Goal: Task Accomplishment & Management: Manage account settings

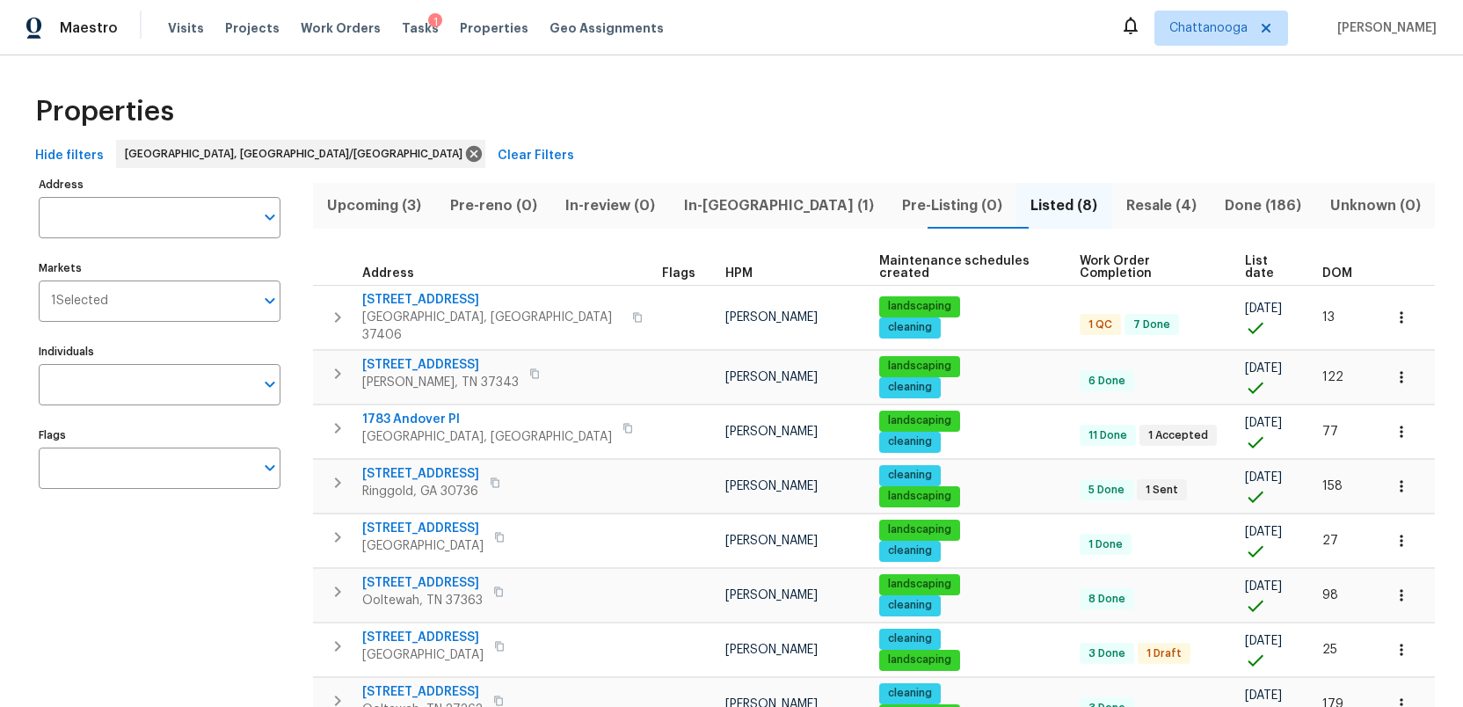
click at [738, 200] on span "In-[GEOGRAPHIC_DATA] (1)" at bounding box center [777, 205] width 197 height 25
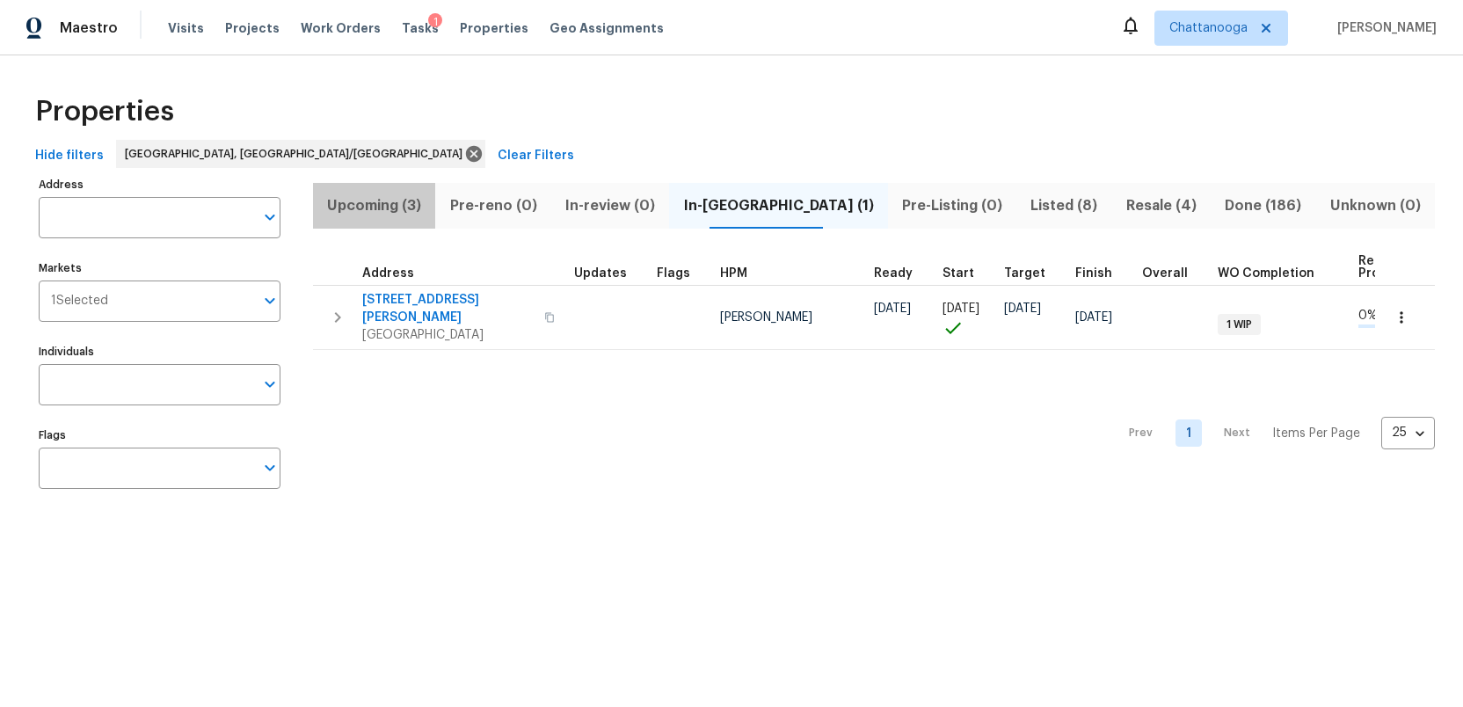
click at [381, 203] on span "Upcoming (3)" at bounding box center [373, 205] width 101 height 25
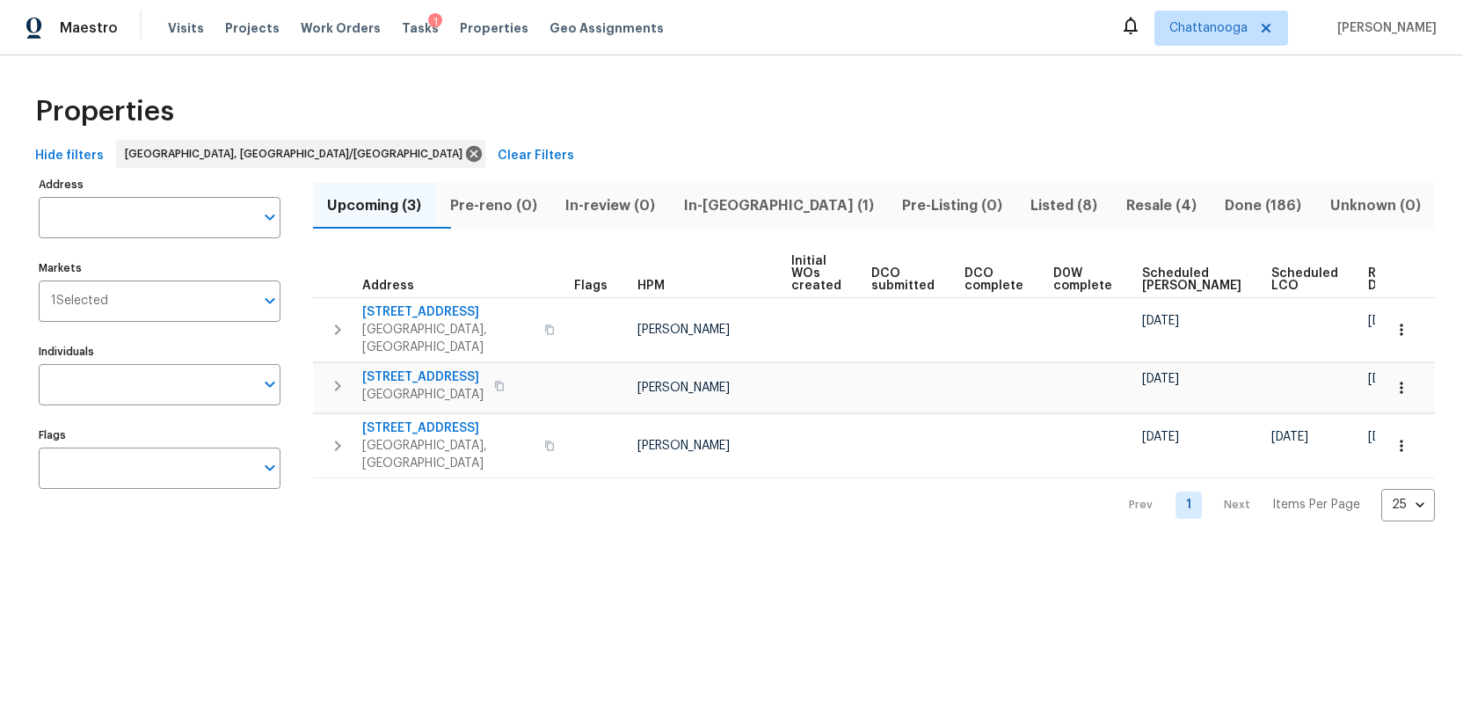
click at [776, 209] on span "In-[GEOGRAPHIC_DATA] (1)" at bounding box center [777, 205] width 197 height 25
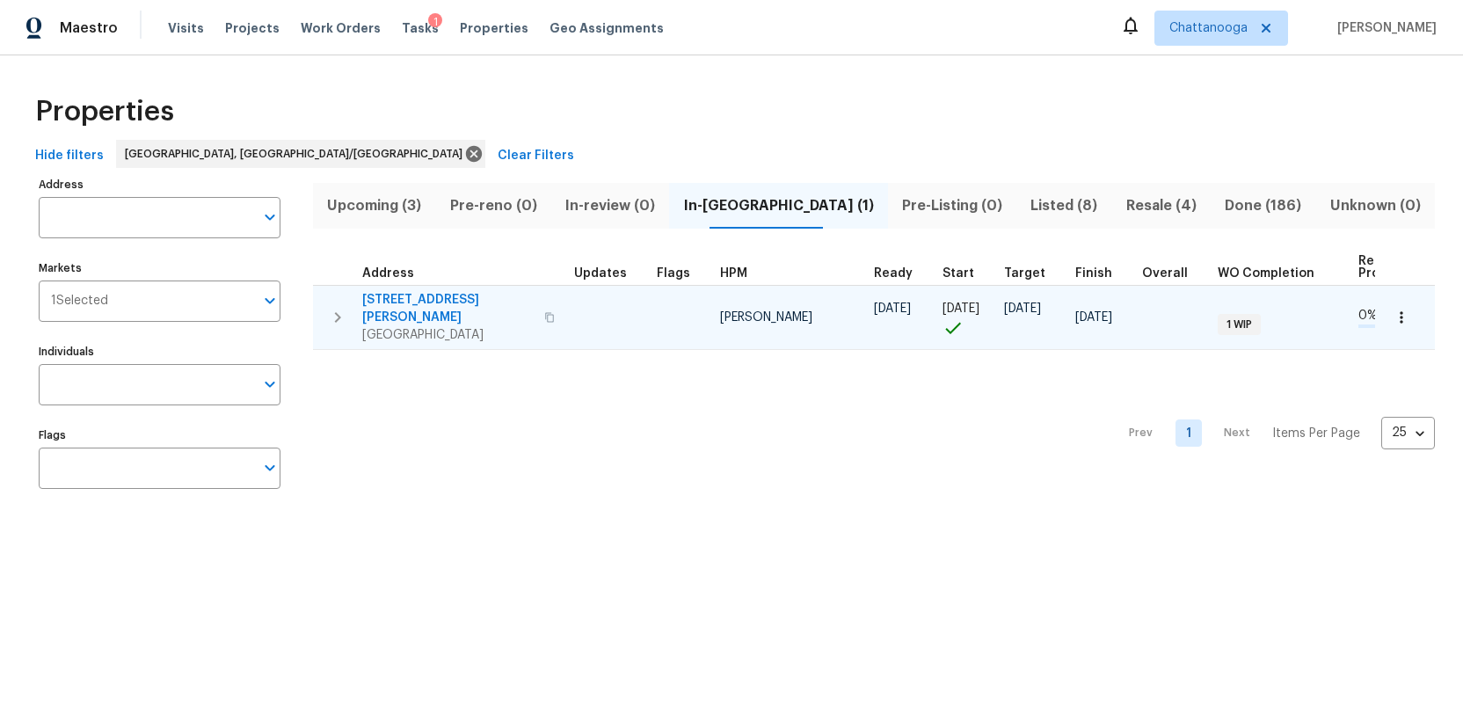
click at [545, 312] on icon "button" at bounding box center [549, 317] width 9 height 10
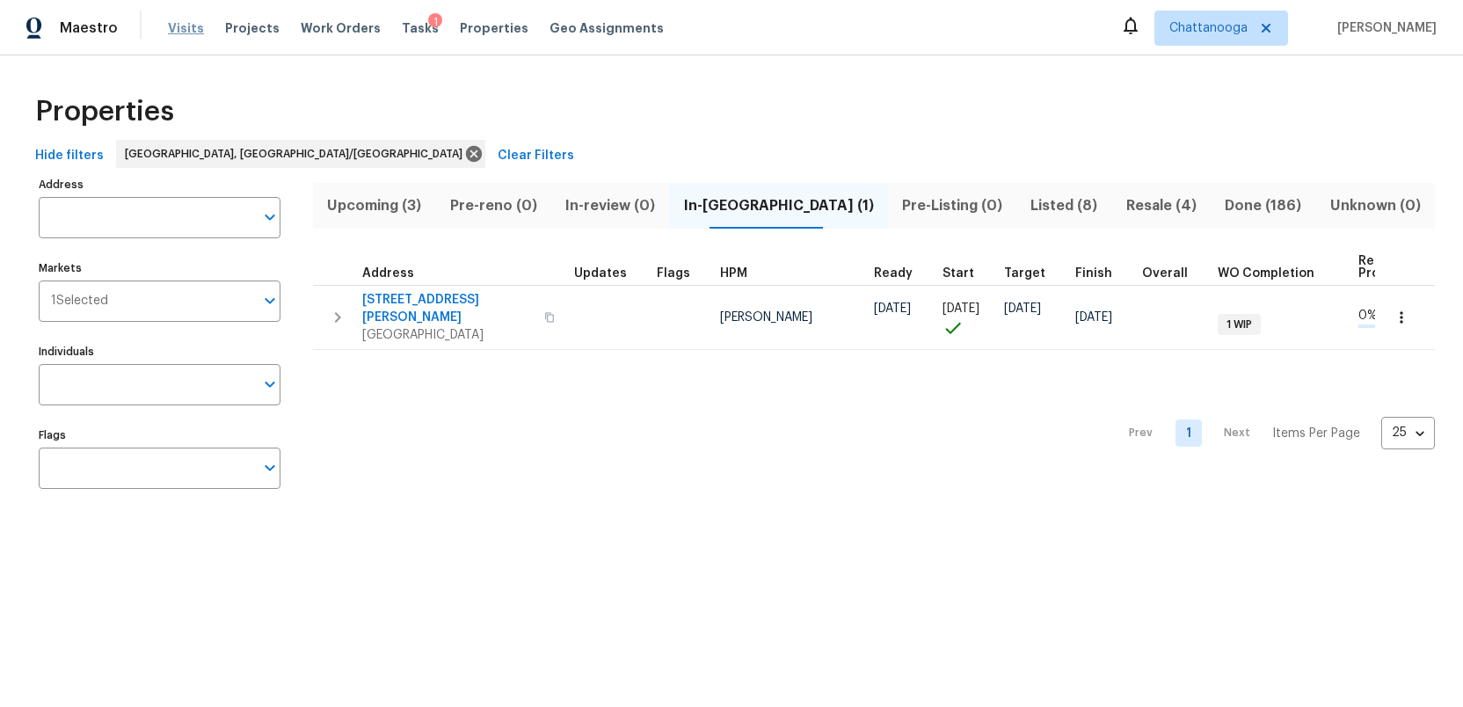
click at [178, 25] on span "Visits" at bounding box center [186, 28] width 36 height 18
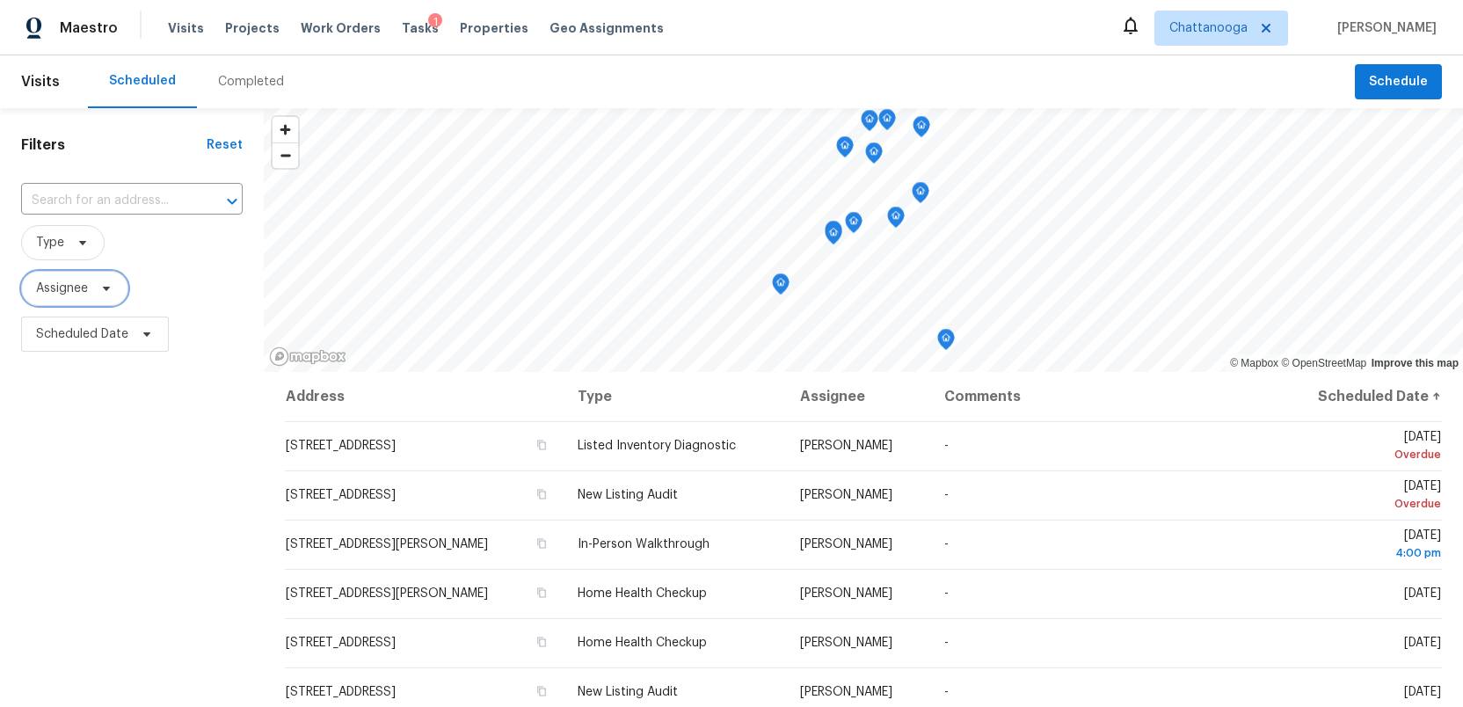
click at [108, 293] on icon at bounding box center [106, 288] width 14 height 14
type input "[PERSON_NAME]"
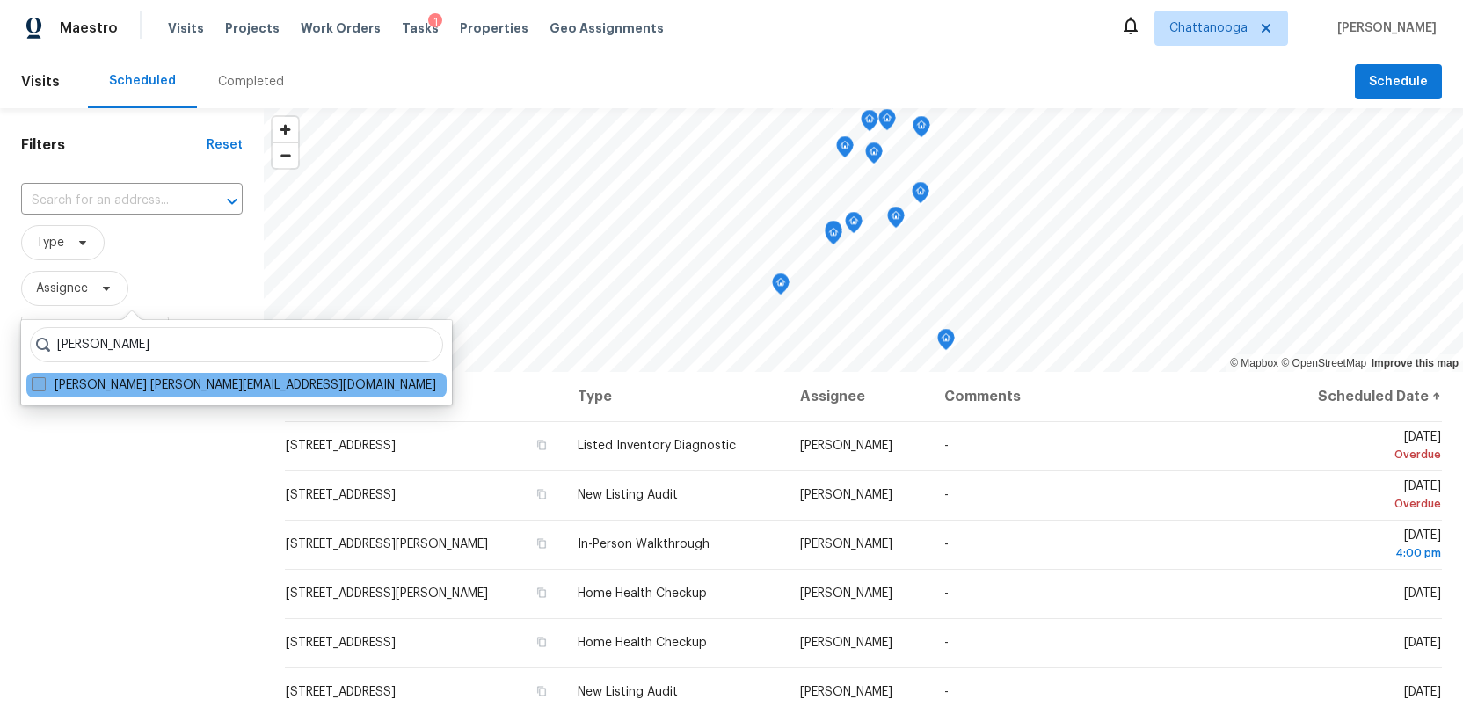
click at [36, 387] on span at bounding box center [39, 384] width 14 height 14
click at [36, 387] on input "[PERSON_NAME] [PERSON_NAME][EMAIL_ADDRESS][DOMAIN_NAME]" at bounding box center [37, 381] width 11 height 11
checkbox input "true"
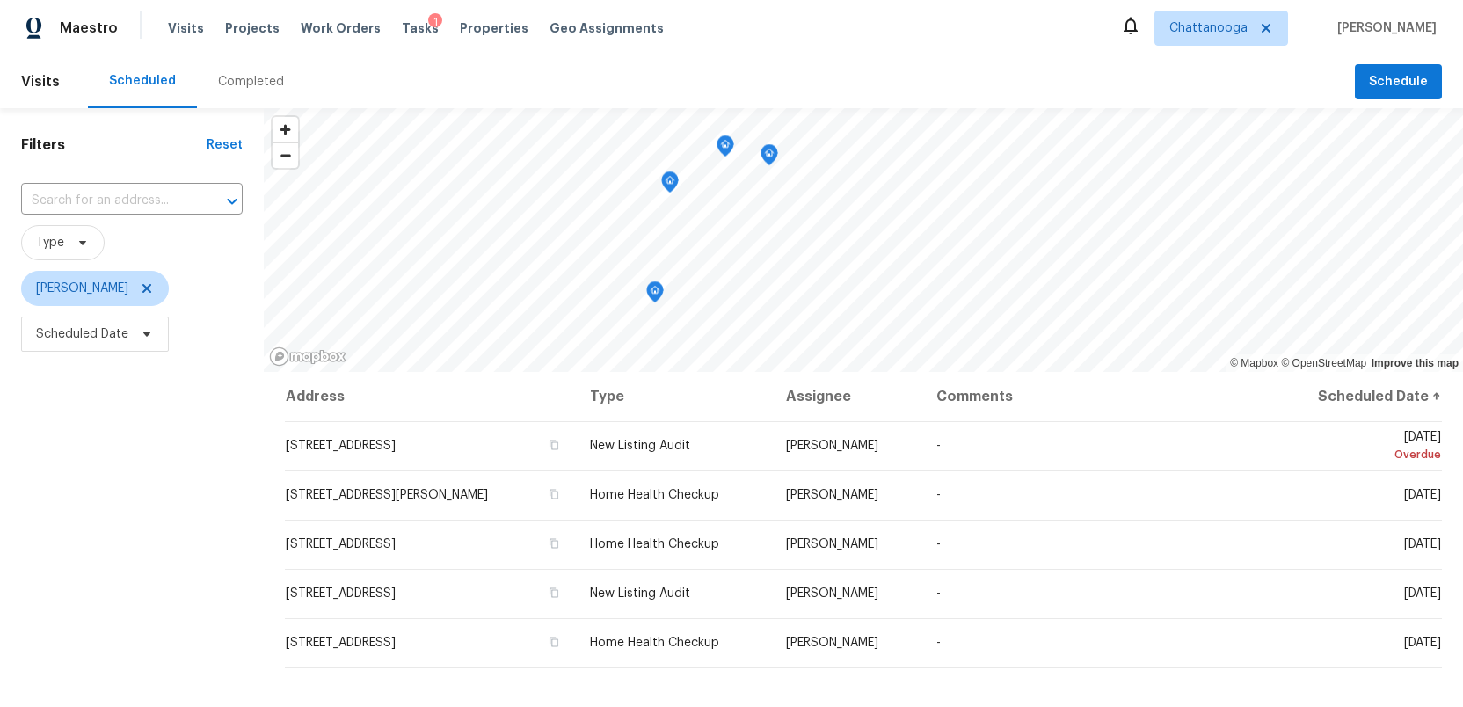
click at [655, 295] on icon "Map marker" at bounding box center [655, 292] width 16 height 20
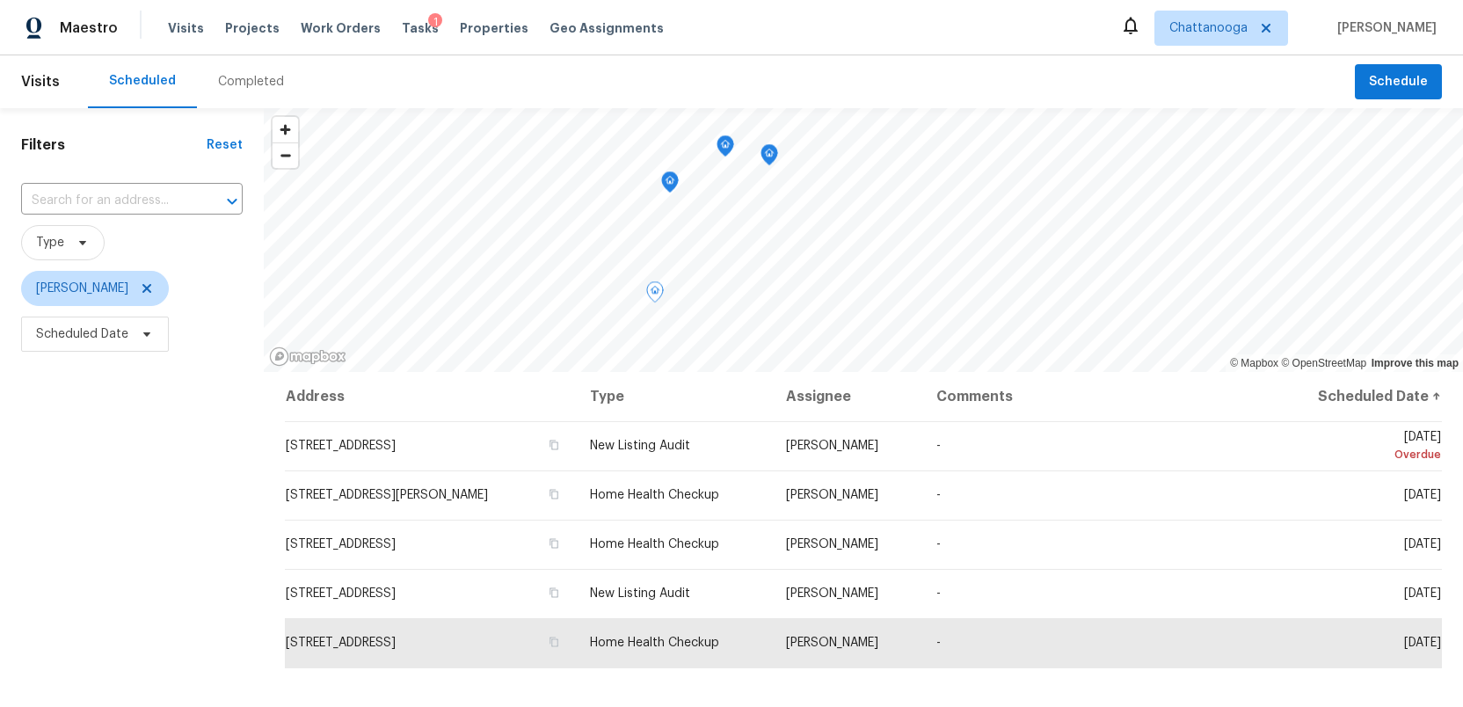
click at [667, 188] on icon "Map marker" at bounding box center [670, 182] width 16 height 20
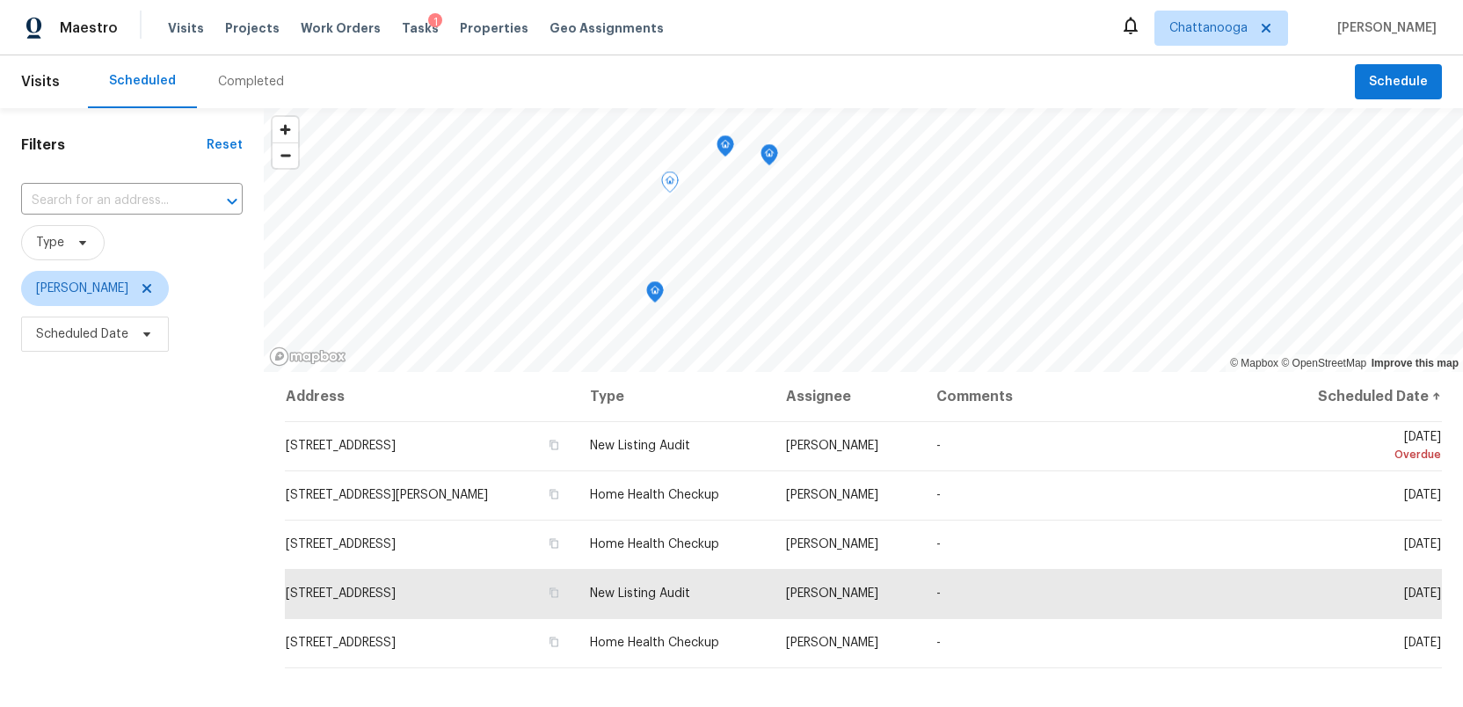
click at [769, 163] on icon "Map marker" at bounding box center [769, 155] width 16 height 20
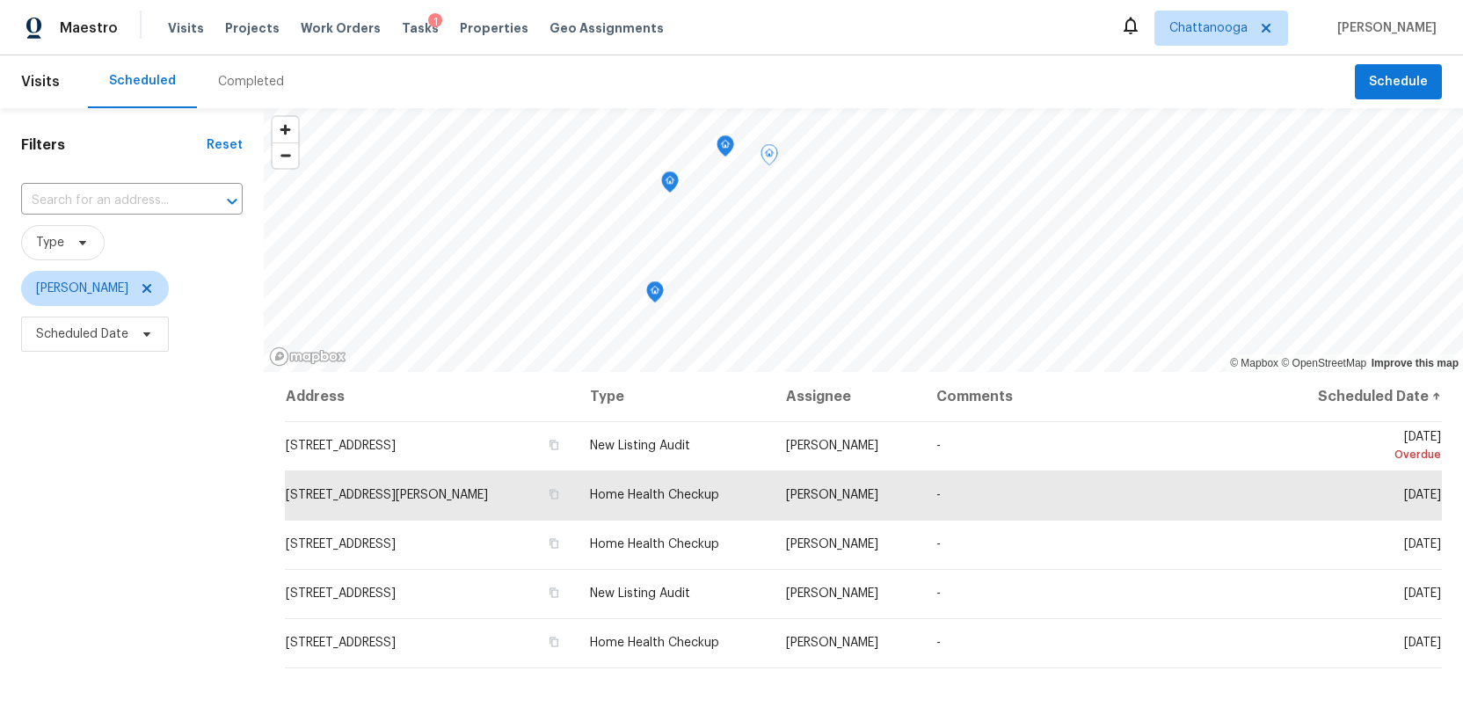
click at [726, 155] on icon "Map marker" at bounding box center [725, 146] width 16 height 20
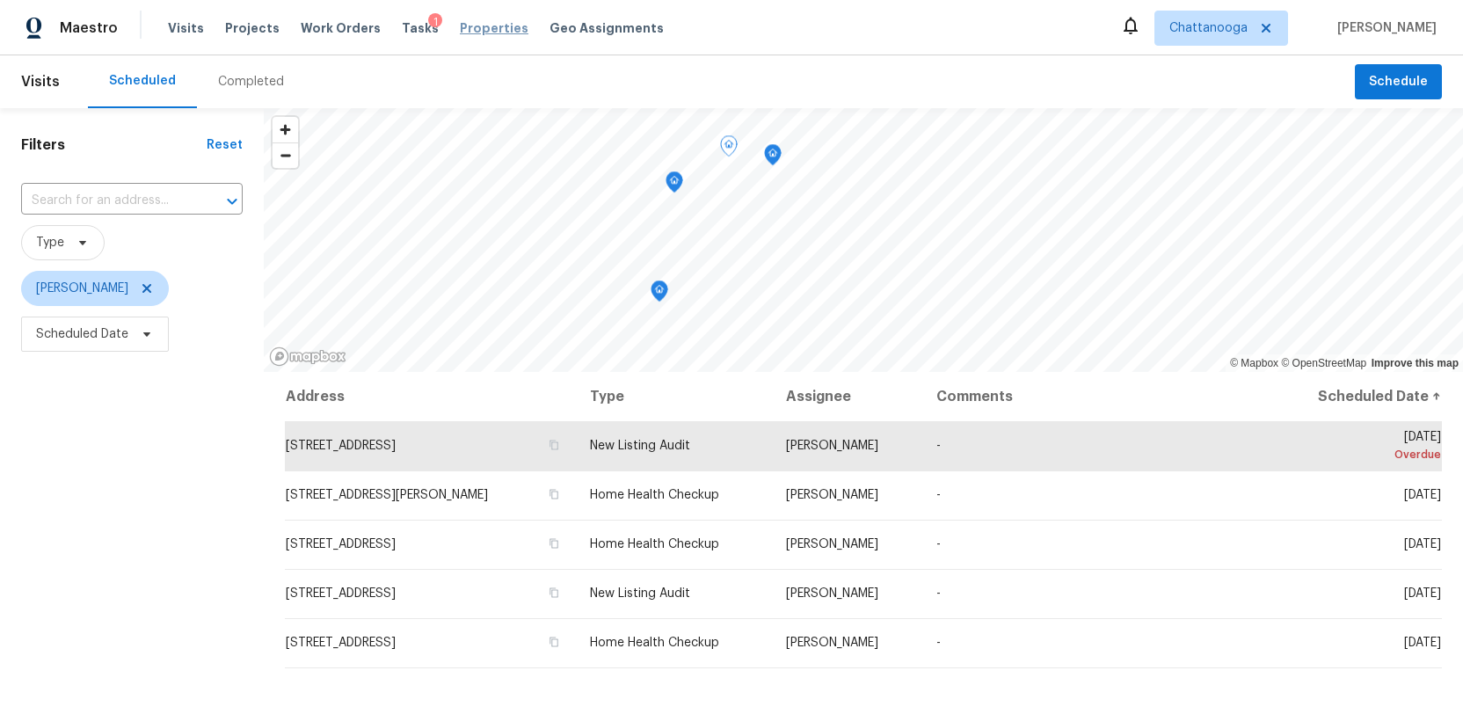
click at [460, 30] on span "Properties" at bounding box center [494, 28] width 69 height 18
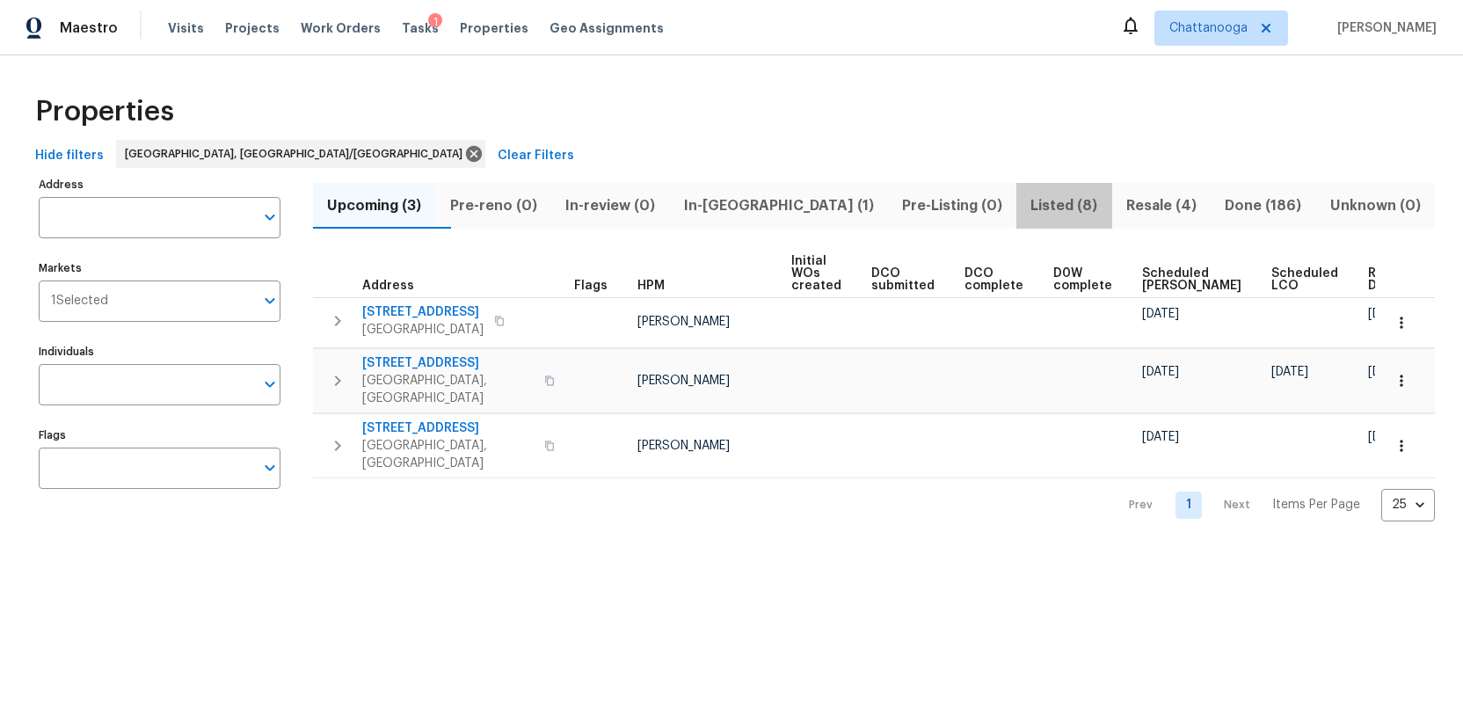
click at [1027, 208] on span "Listed (8)" at bounding box center [1064, 205] width 74 height 25
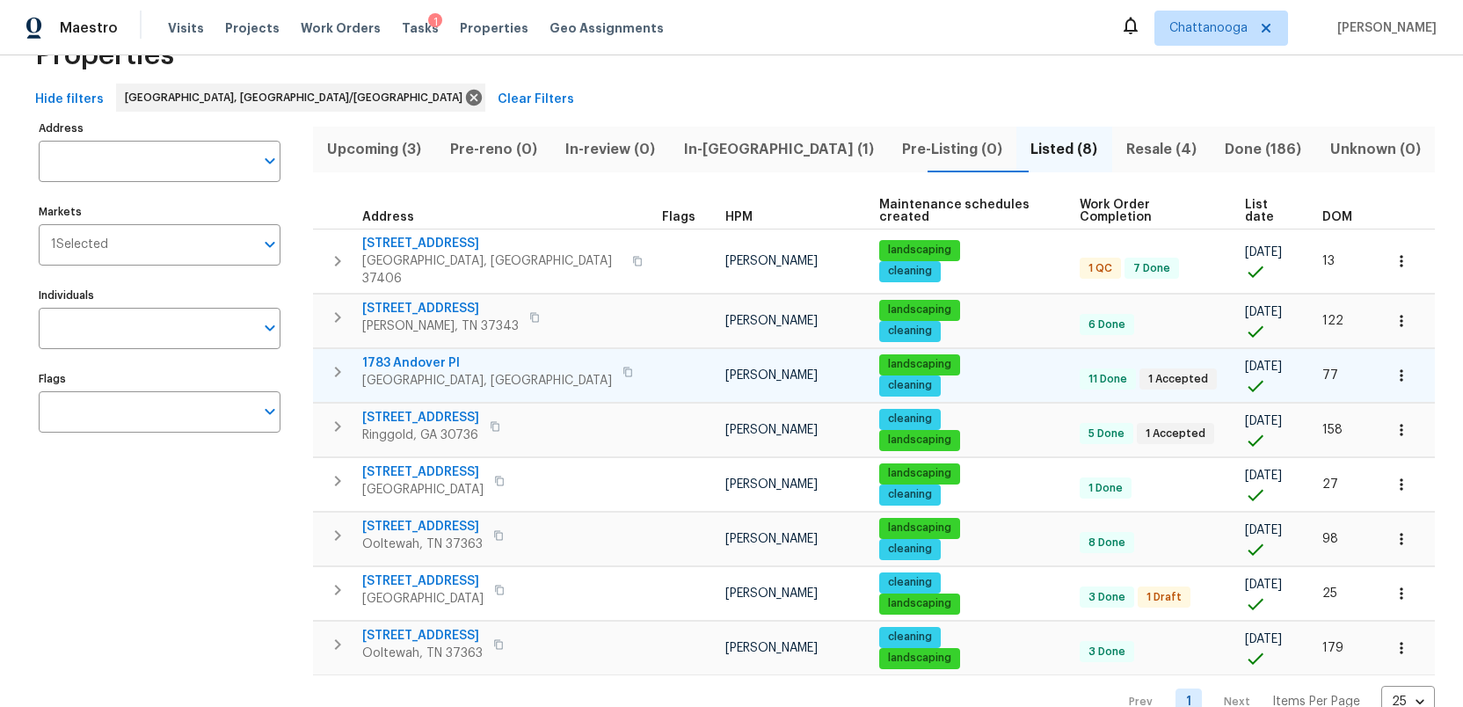
scroll to position [57, 0]
click at [622, 366] on icon "button" at bounding box center [627, 371] width 11 height 11
click at [337, 360] on icon "button" at bounding box center [337, 370] width 21 height 21
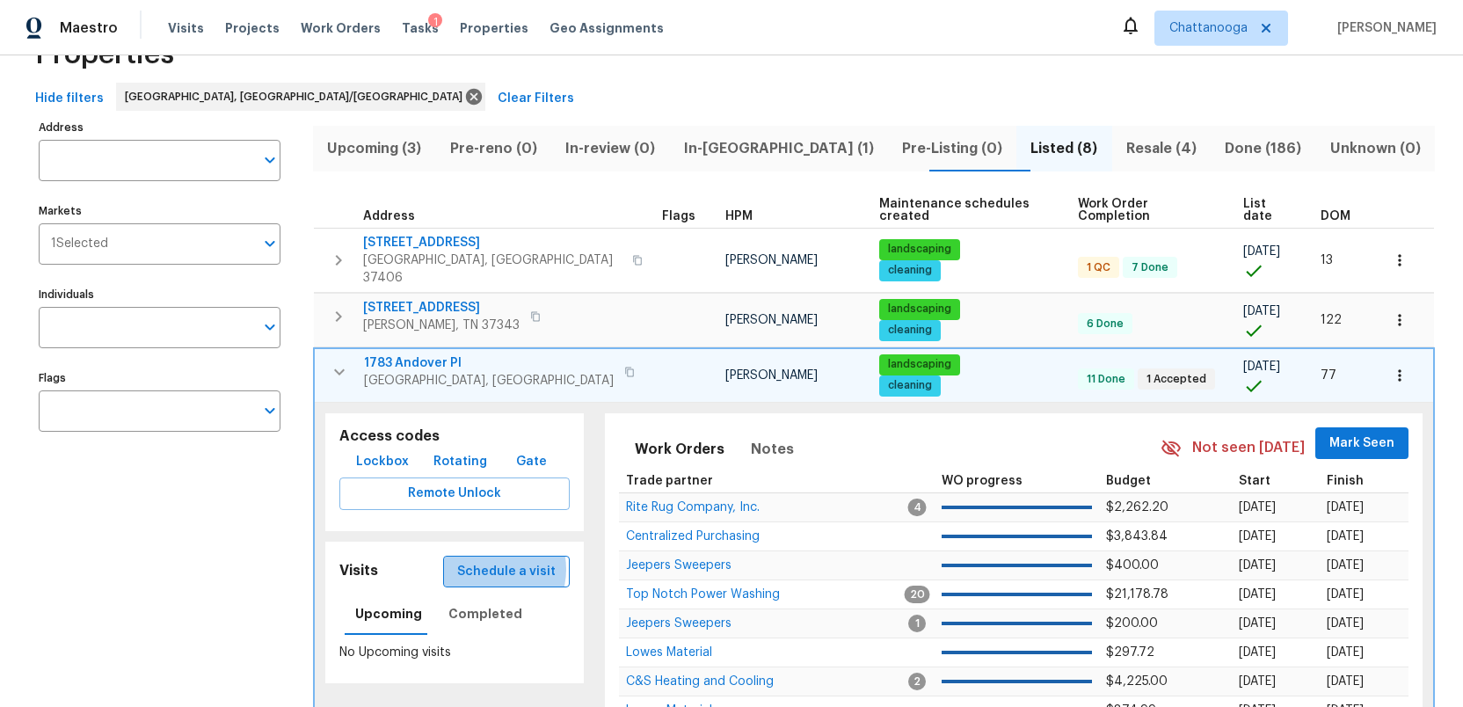
click at [477, 561] on span "Schedule a visit" at bounding box center [506, 572] width 98 height 22
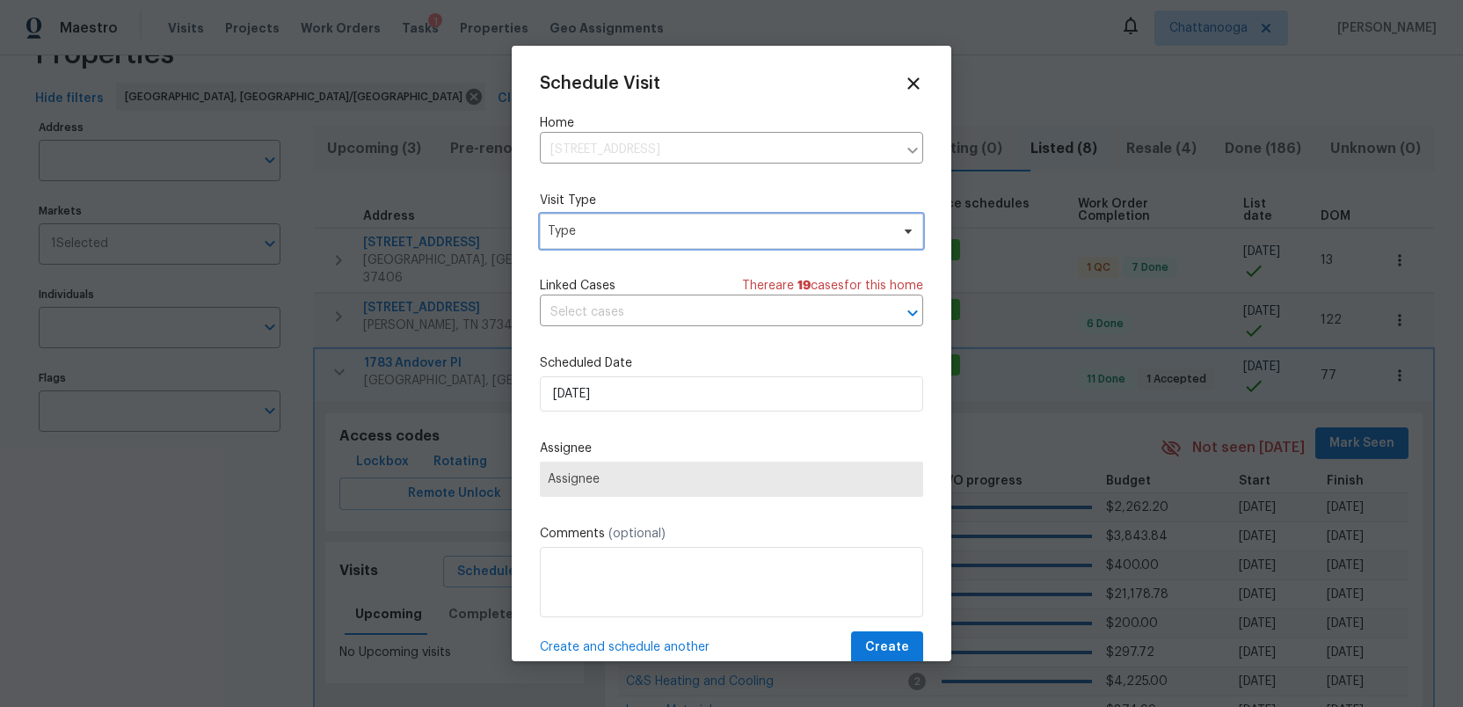
click at [588, 230] on span "Type" at bounding box center [719, 231] width 342 height 18
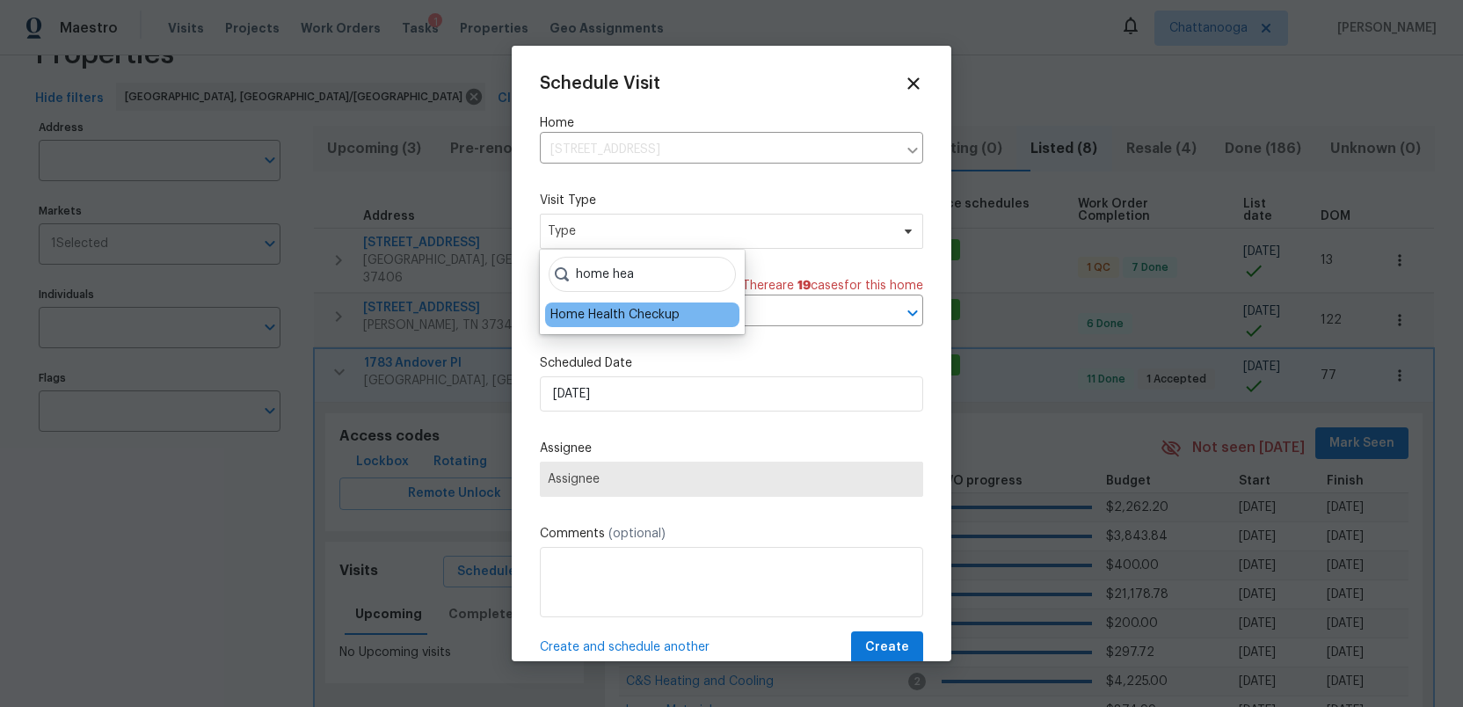
type input "home hea"
click at [590, 311] on div "Home Health Checkup" at bounding box center [614, 315] width 129 height 18
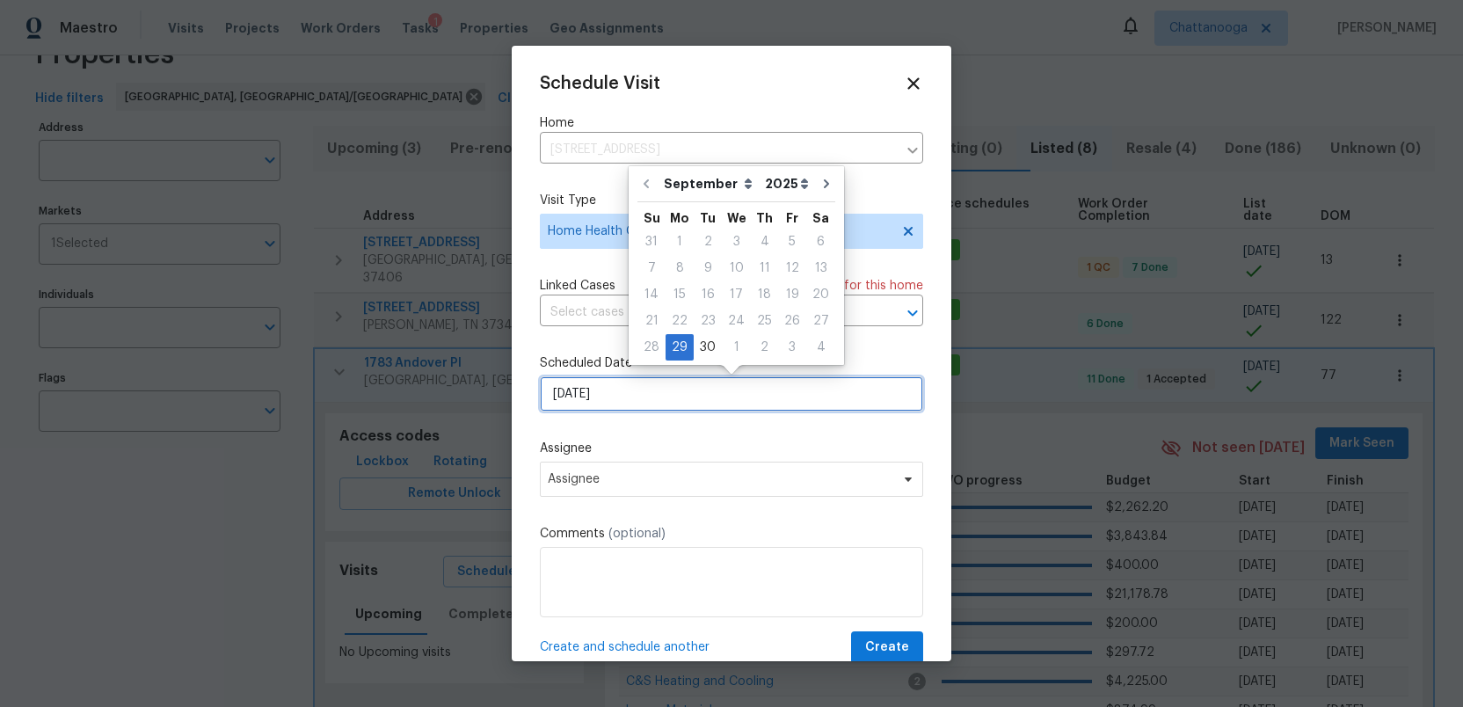
click at [620, 396] on input "[DATE]" at bounding box center [731, 393] width 383 height 35
click at [733, 349] on div "1" at bounding box center [736, 347] width 29 height 25
type input "[DATE]"
select select "9"
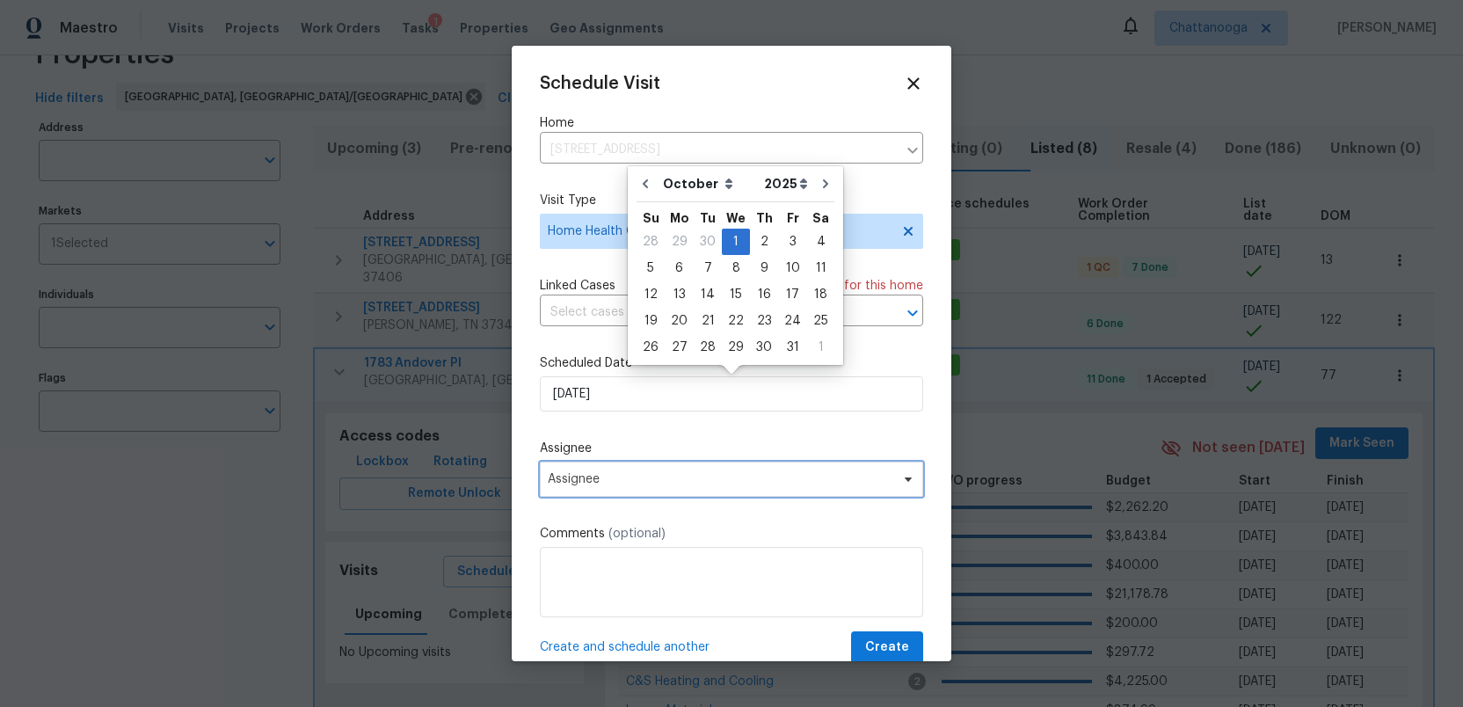
click at [634, 479] on span "Assignee" at bounding box center [720, 479] width 345 height 14
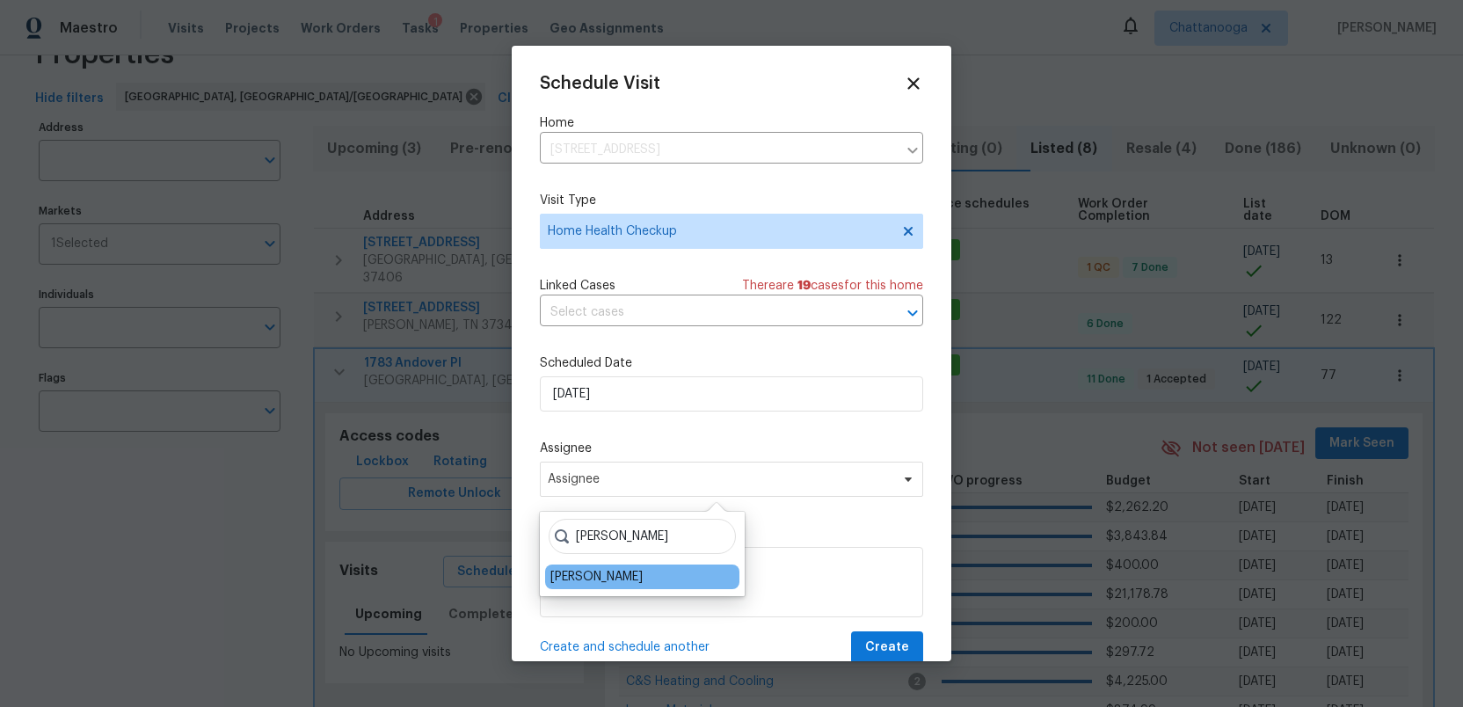
type input "[PERSON_NAME]"
click at [591, 586] on div "[PERSON_NAME]" at bounding box center [642, 576] width 194 height 25
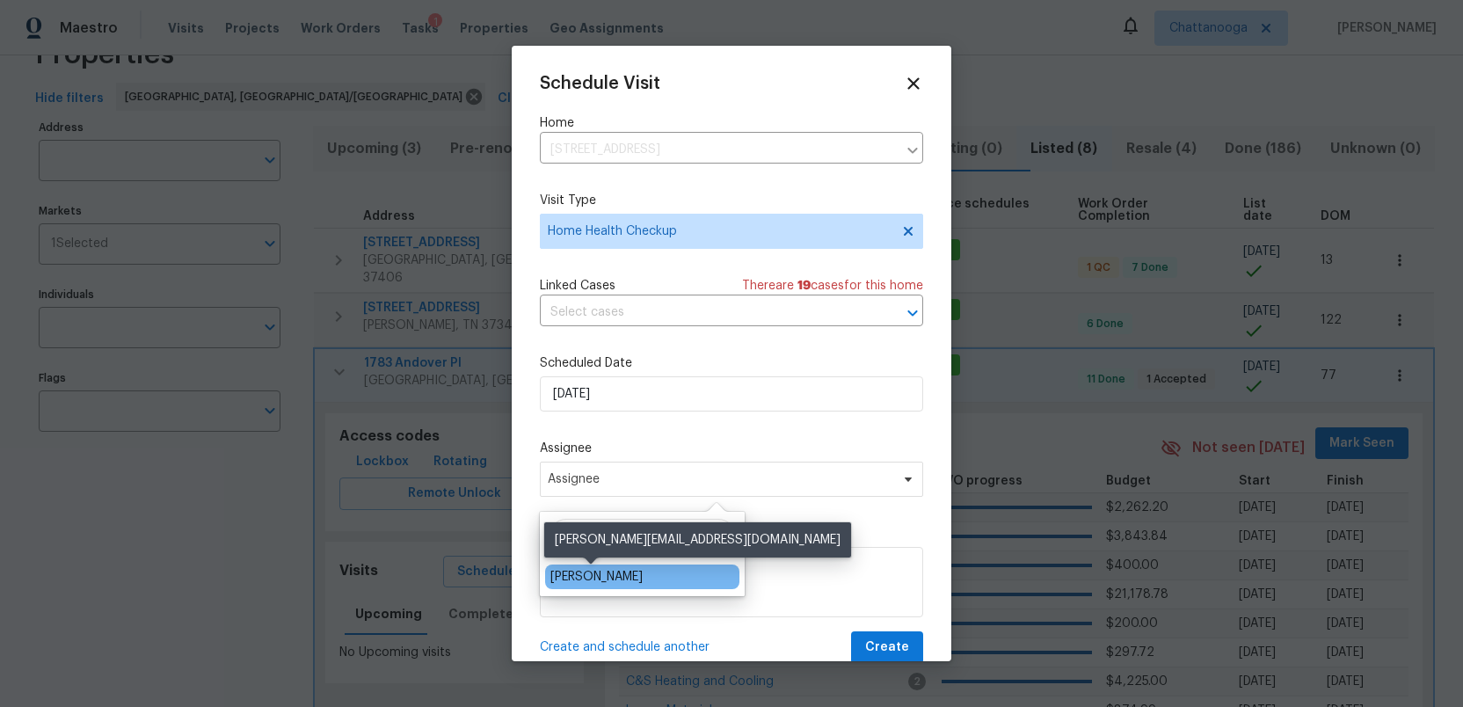
click at [564, 577] on div "[PERSON_NAME]" at bounding box center [596, 577] width 92 height 18
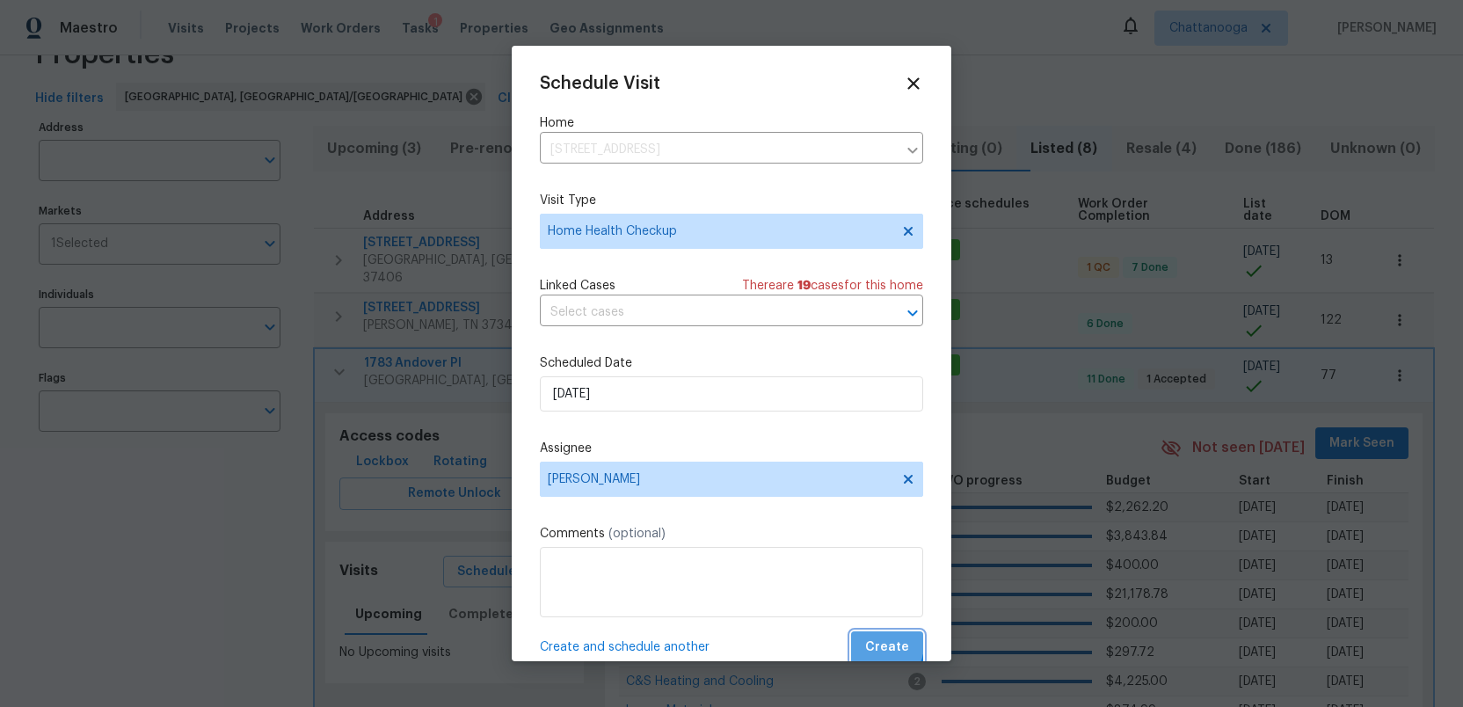
click at [875, 644] on span "Create" at bounding box center [887, 647] width 44 height 22
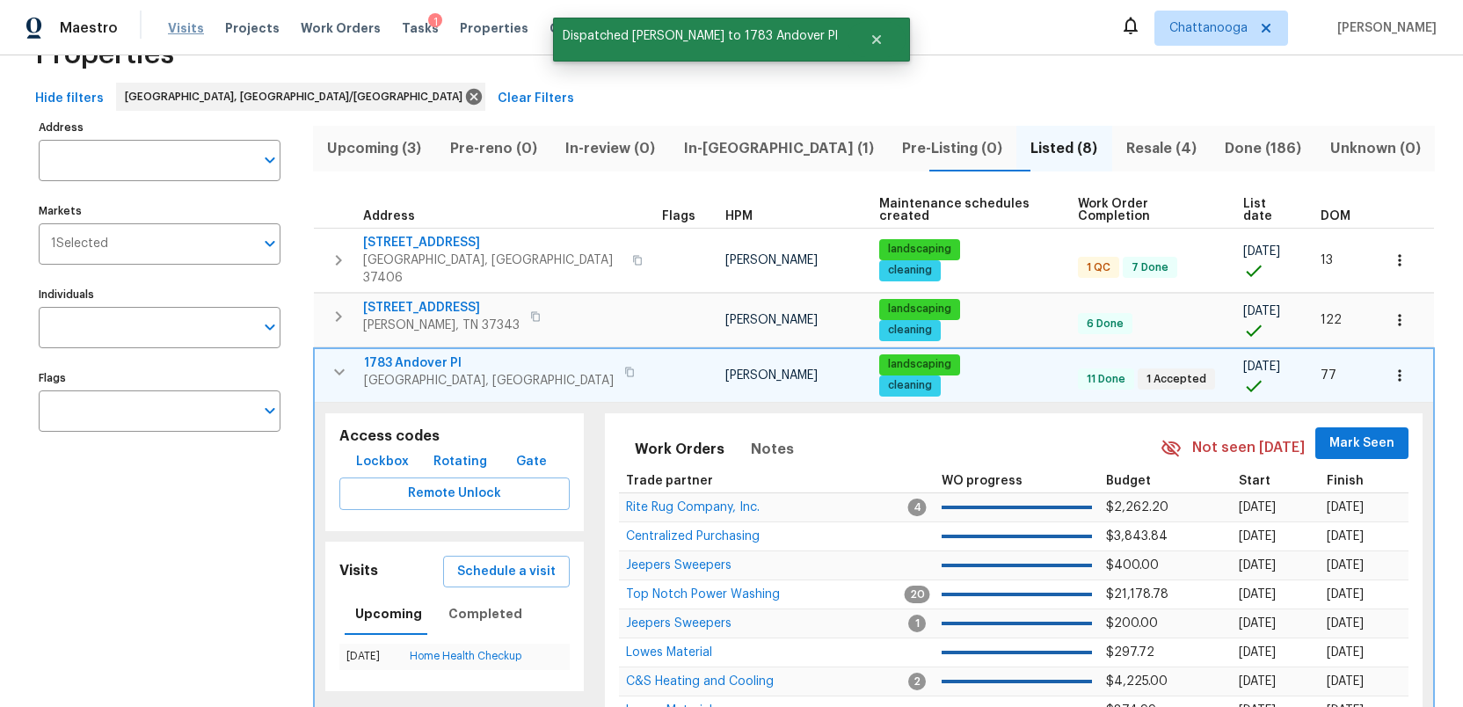
click at [179, 28] on span "Visits" at bounding box center [186, 28] width 36 height 18
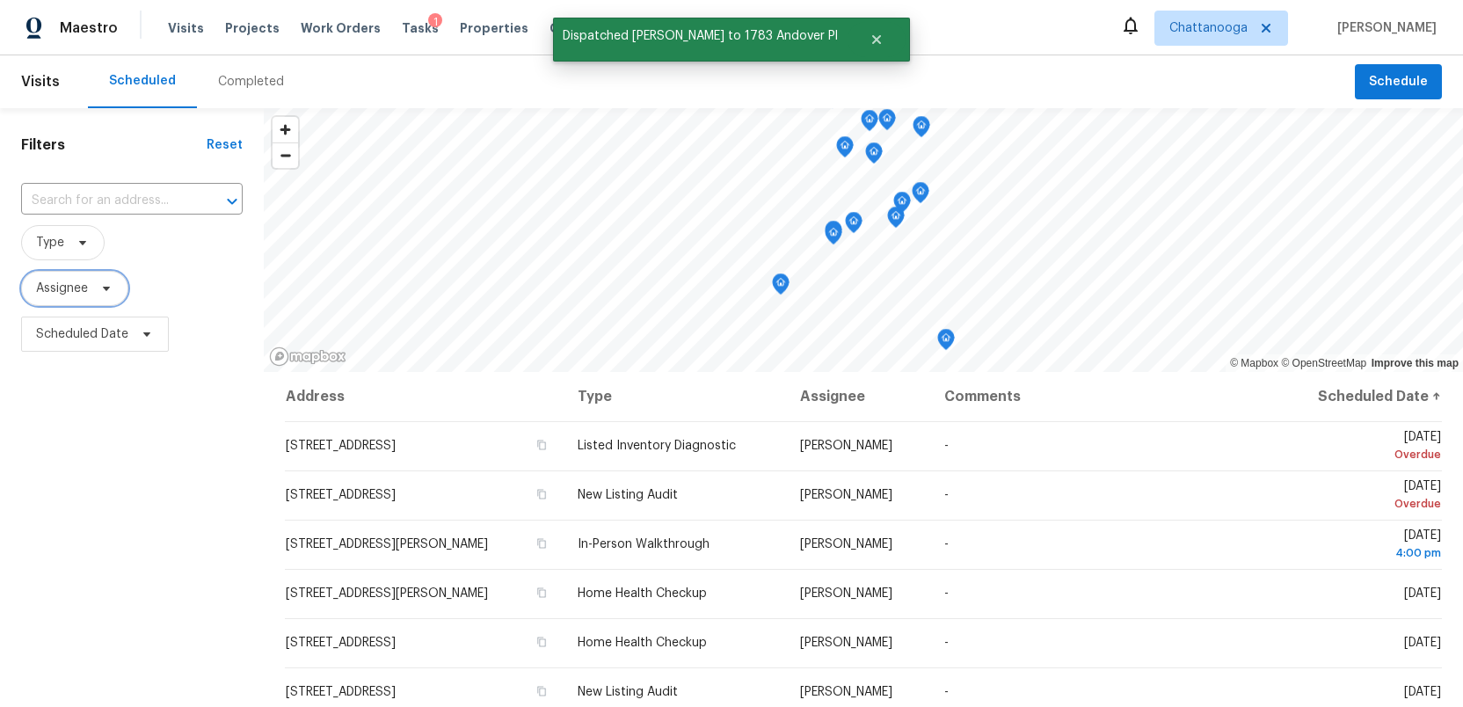
click at [88, 292] on span "Assignee" at bounding box center [62, 289] width 52 height 18
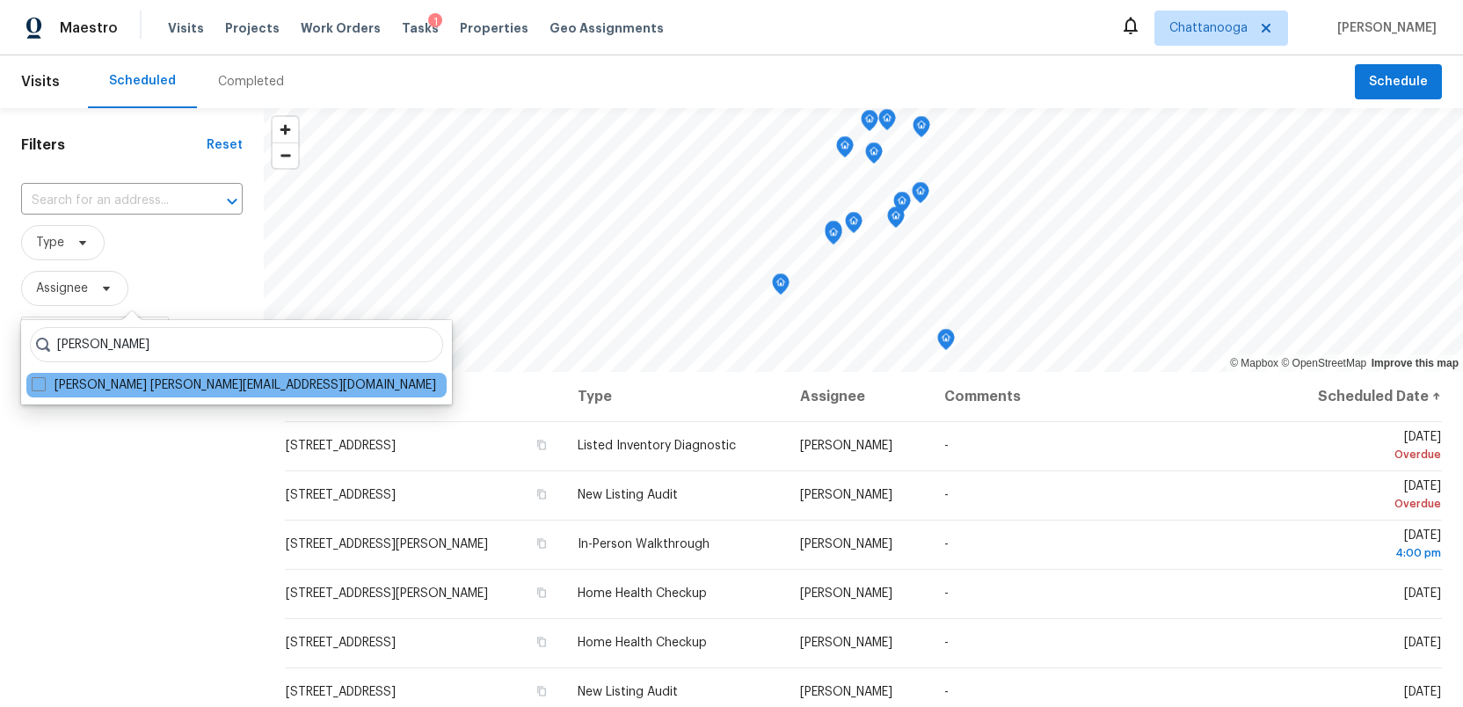
type input "[PERSON_NAME]"
click at [29, 381] on div "[PERSON_NAME] [PERSON_NAME][EMAIL_ADDRESS][DOMAIN_NAME]" at bounding box center [236, 385] width 420 height 25
click at [38, 383] on span at bounding box center [39, 384] width 14 height 14
click at [38, 383] on input "[PERSON_NAME] [PERSON_NAME][EMAIL_ADDRESS][DOMAIN_NAME]" at bounding box center [37, 381] width 11 height 11
checkbox input "true"
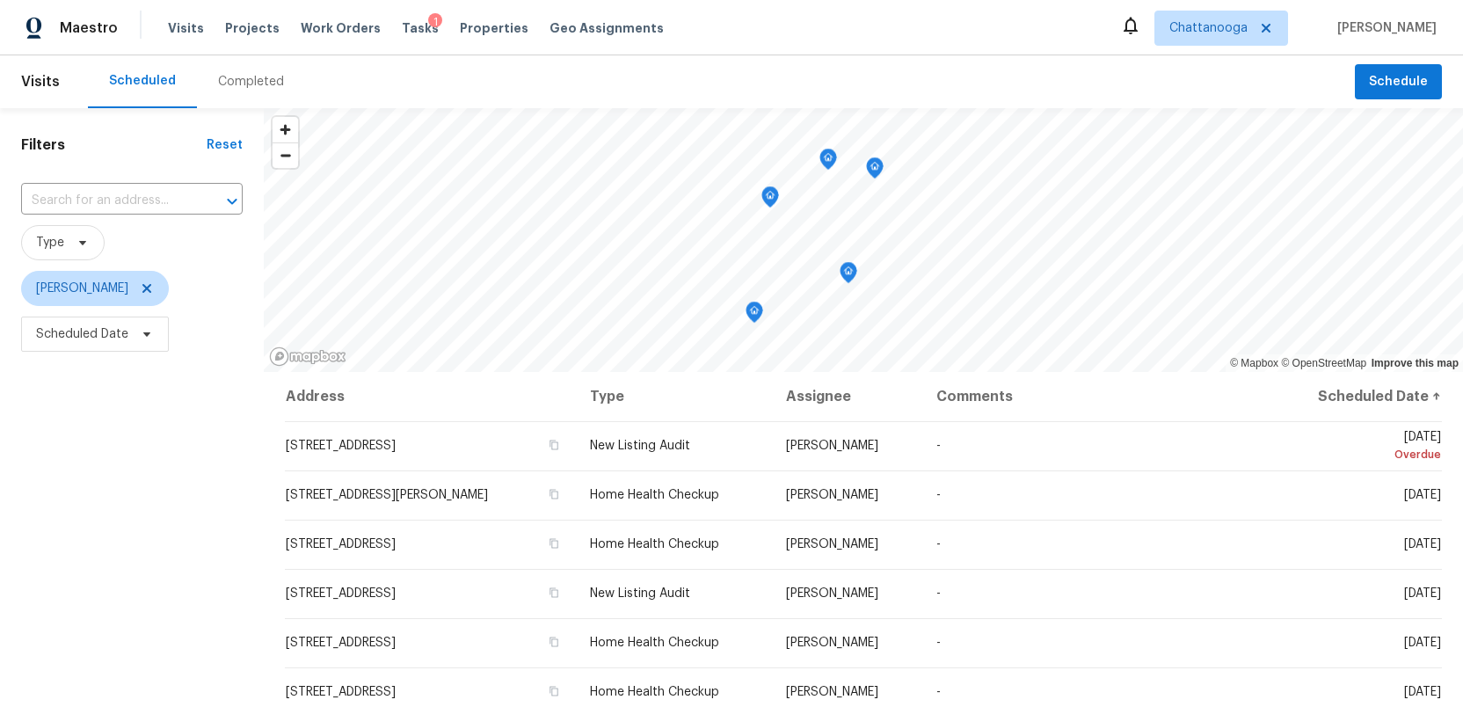
click at [771, 200] on icon "Map marker" at bounding box center [770, 197] width 16 height 20
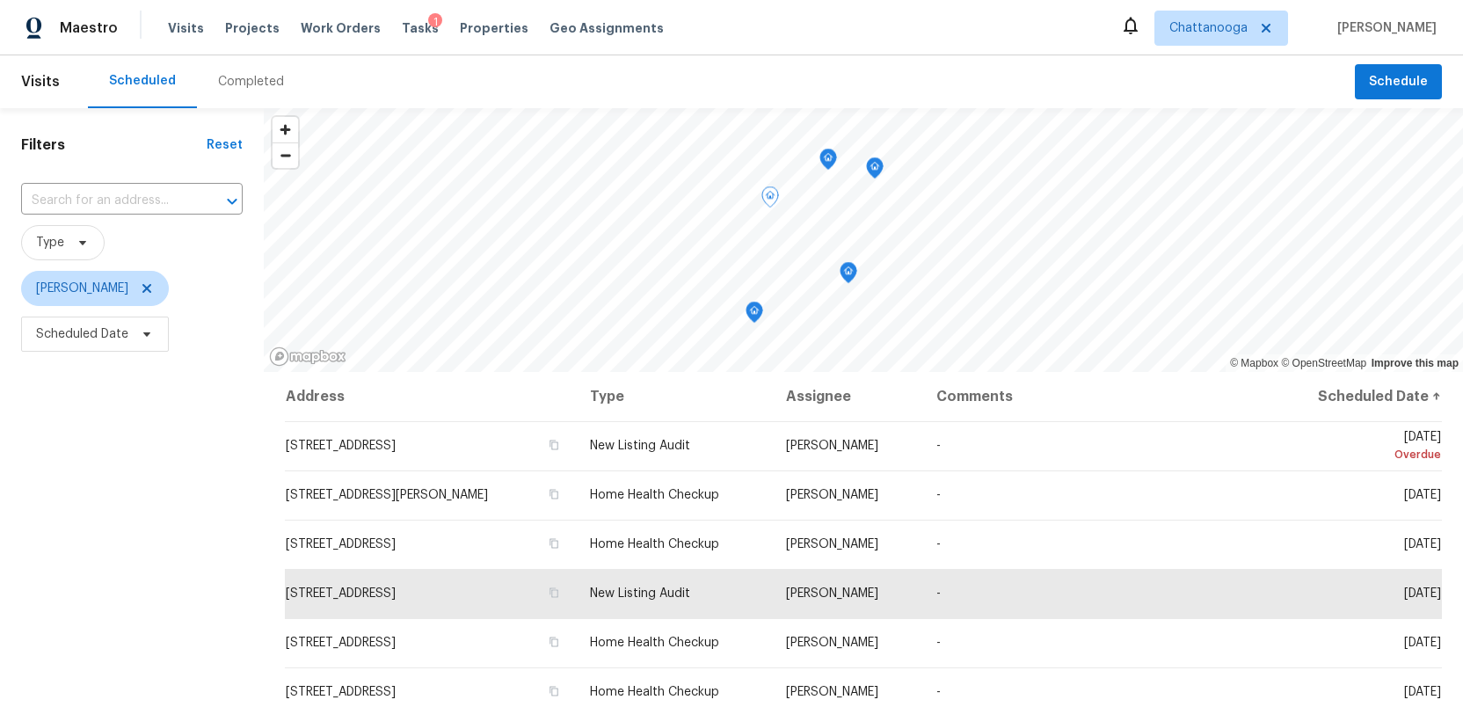
click at [846, 277] on icon "Map marker" at bounding box center [848, 273] width 16 height 20
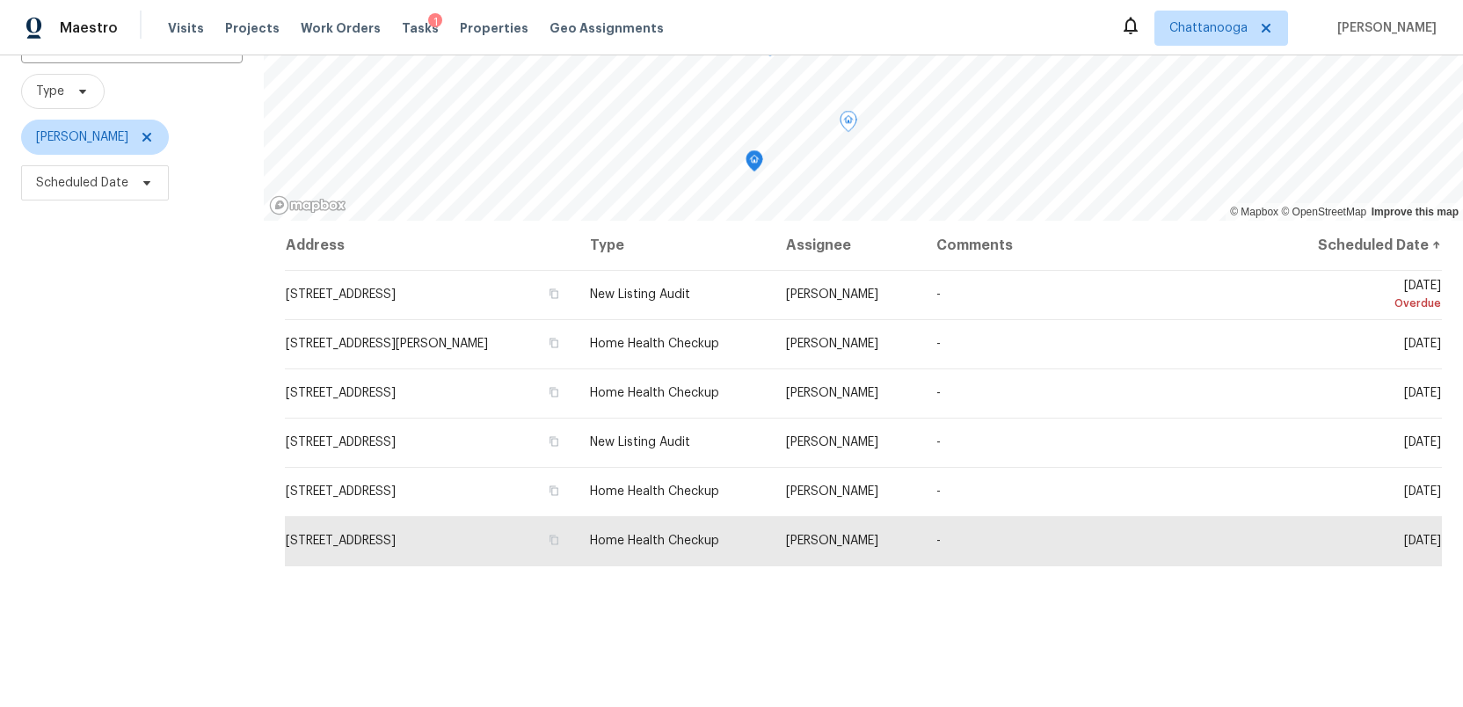
scroll to position [158, 0]
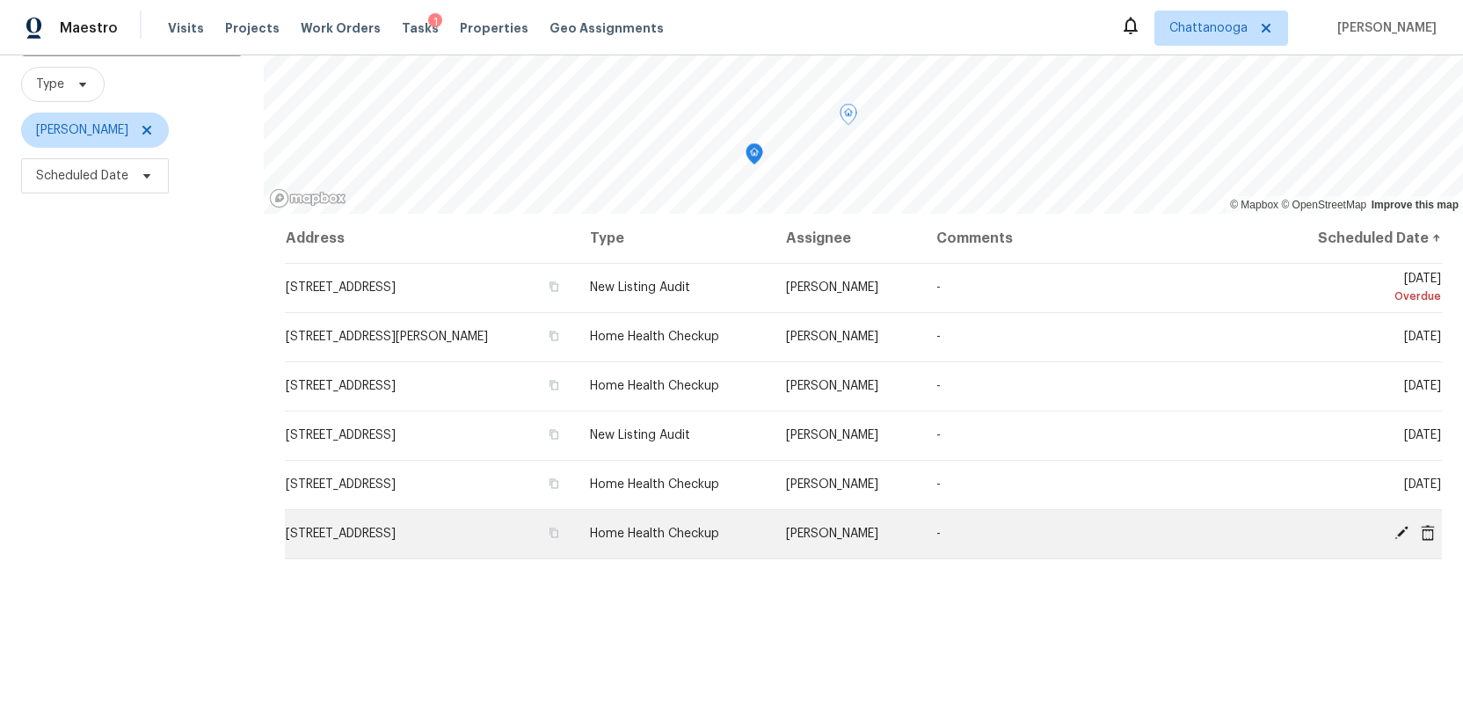
click at [1428, 532] on icon at bounding box center [1428, 533] width 16 height 16
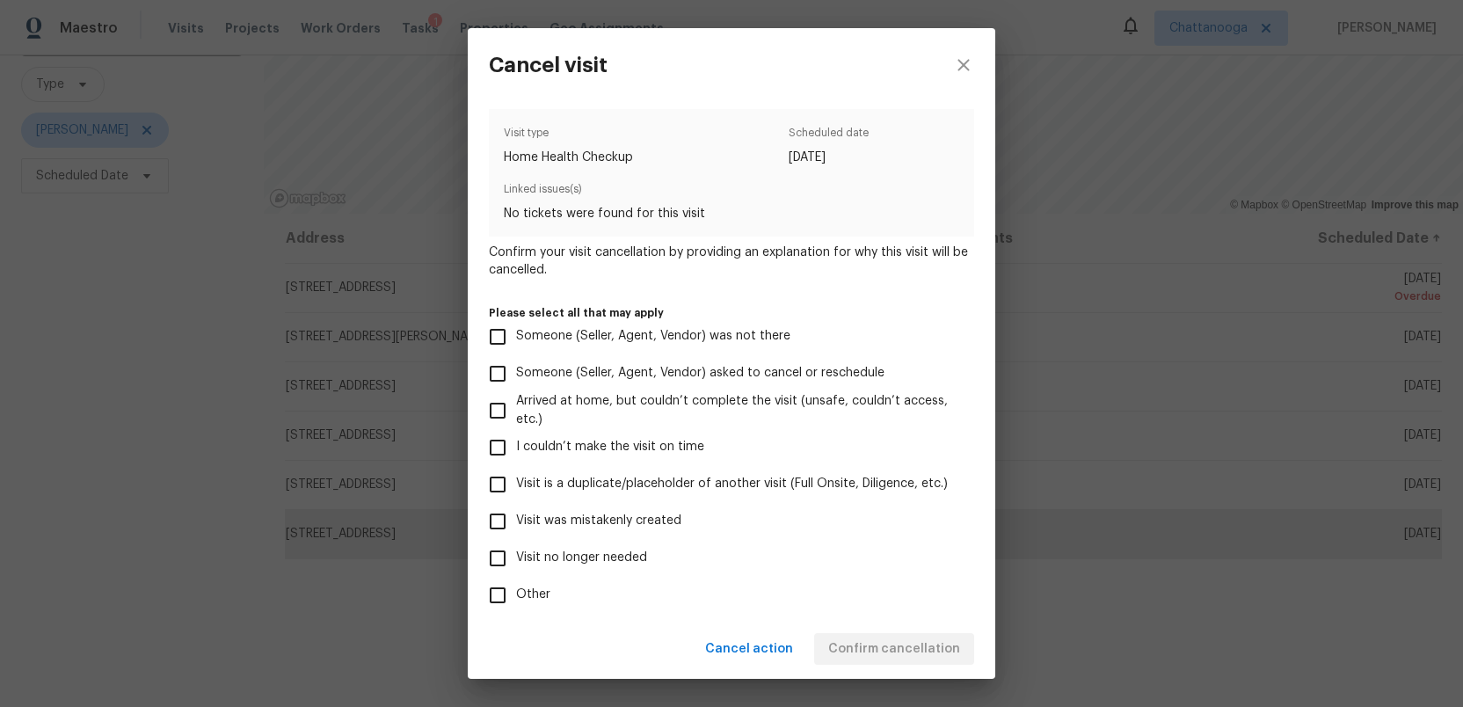
click at [500, 553] on input "Visit no longer needed" at bounding box center [497, 558] width 37 height 37
checkbox input "true"
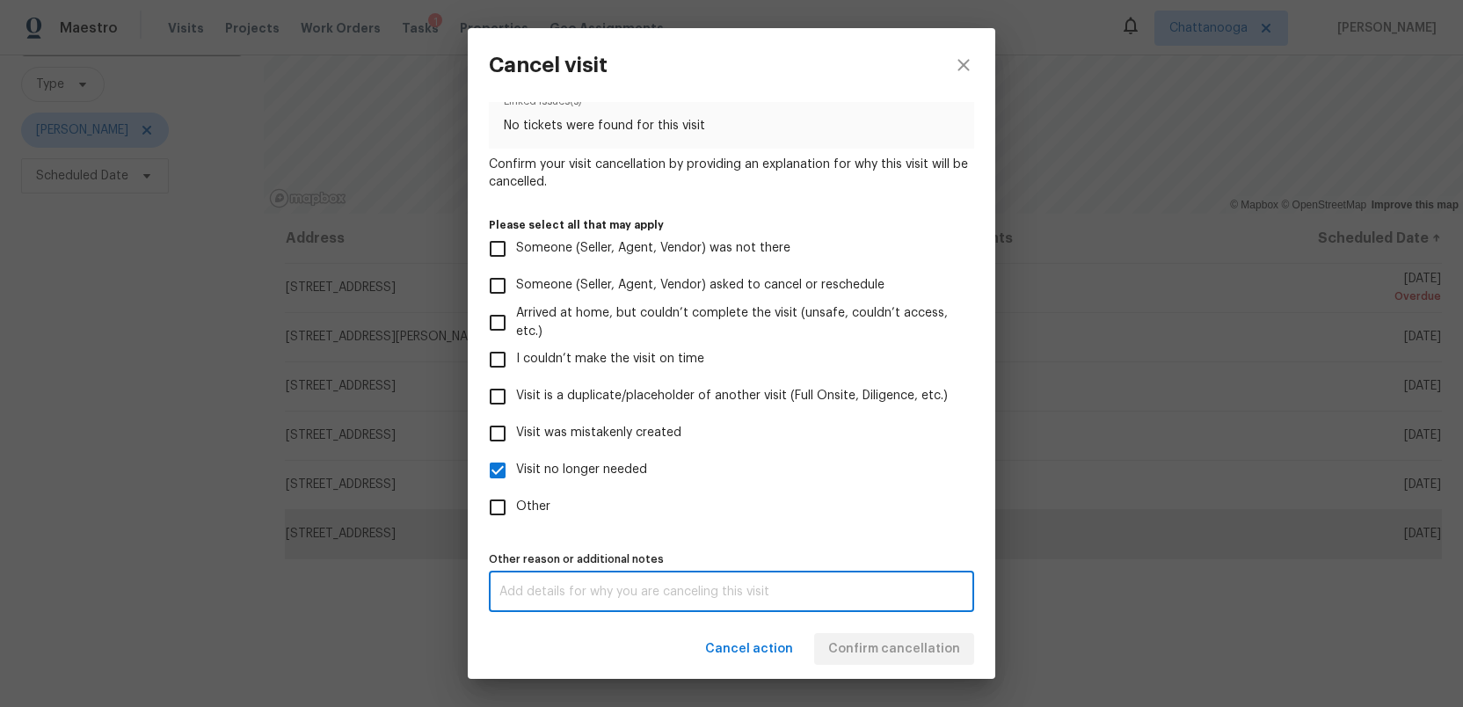
click at [669, 589] on textarea at bounding box center [731, 591] width 464 height 12
type textarea "HPM just visited"
click at [790, 507] on label "Other" at bounding box center [719, 507] width 481 height 37
click at [516, 507] on input "Other" at bounding box center [497, 507] width 37 height 37
checkbox input "true"
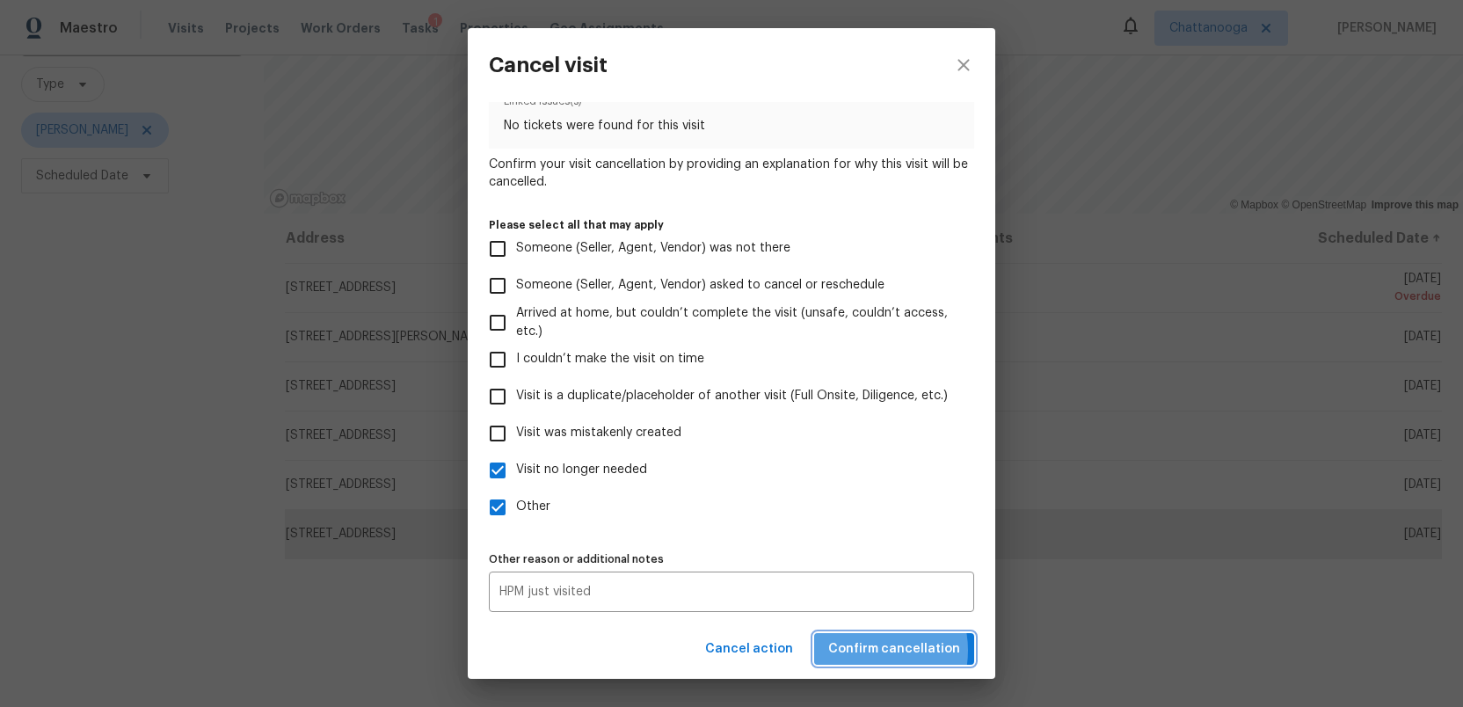
click at [869, 650] on span "Confirm cancellation" at bounding box center [894, 649] width 132 height 22
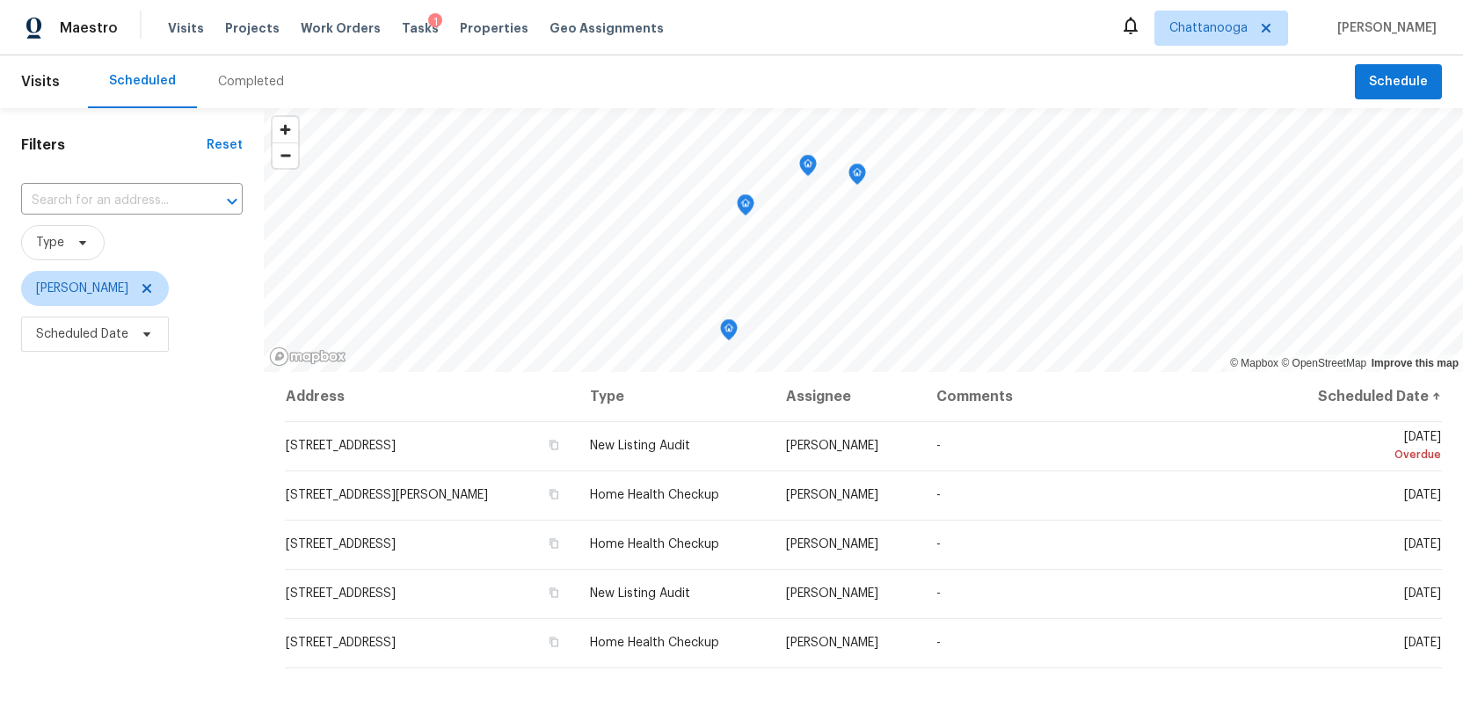
click at [745, 207] on icon "Map marker" at bounding box center [746, 205] width 16 height 20
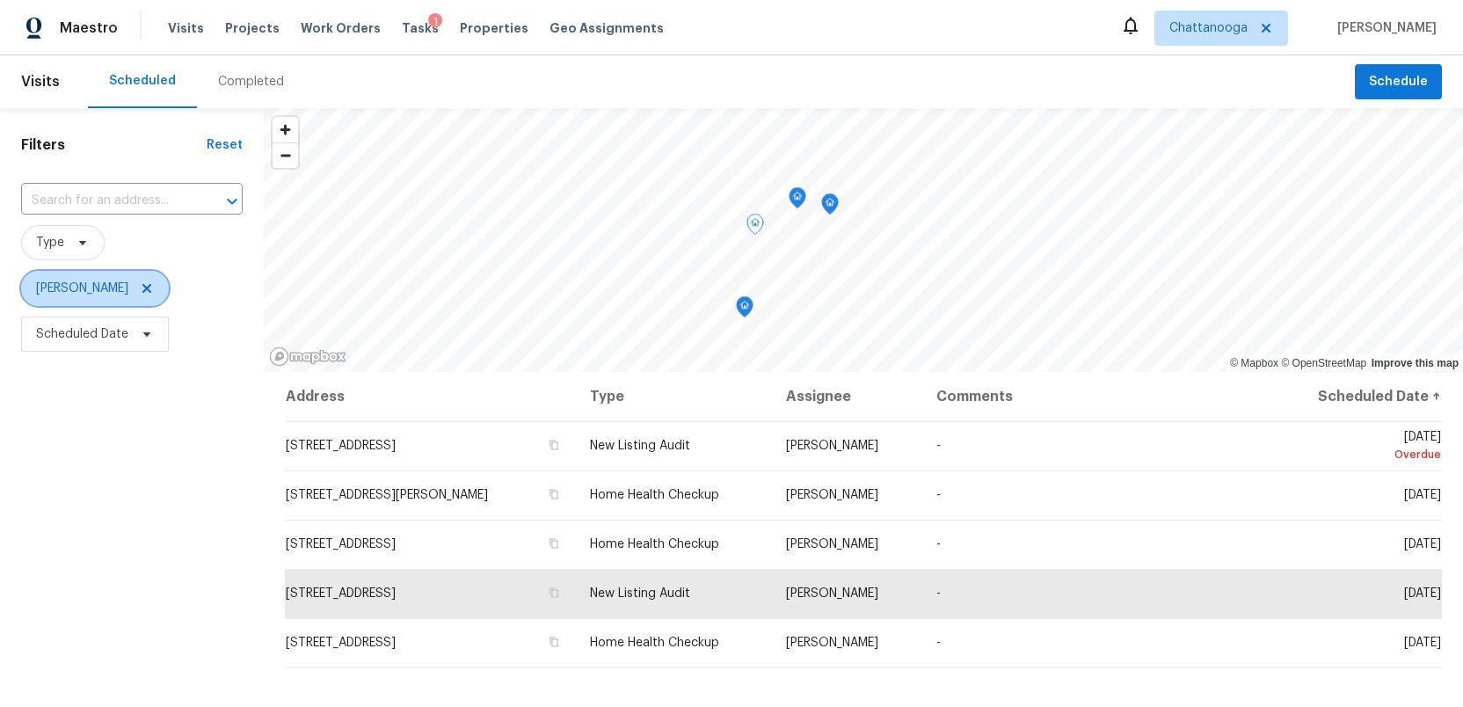
click at [142, 287] on icon at bounding box center [146, 288] width 9 height 9
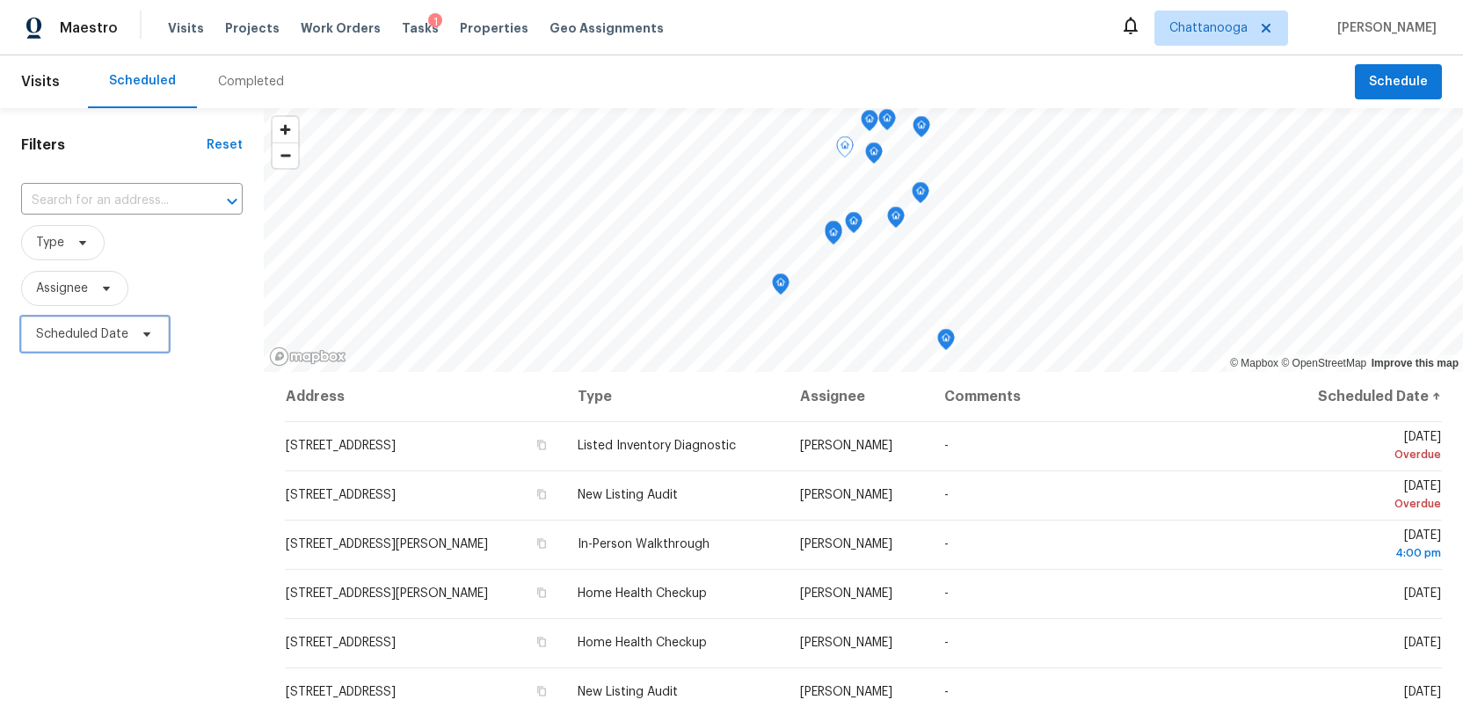
click at [138, 335] on span at bounding box center [143, 334] width 19 height 14
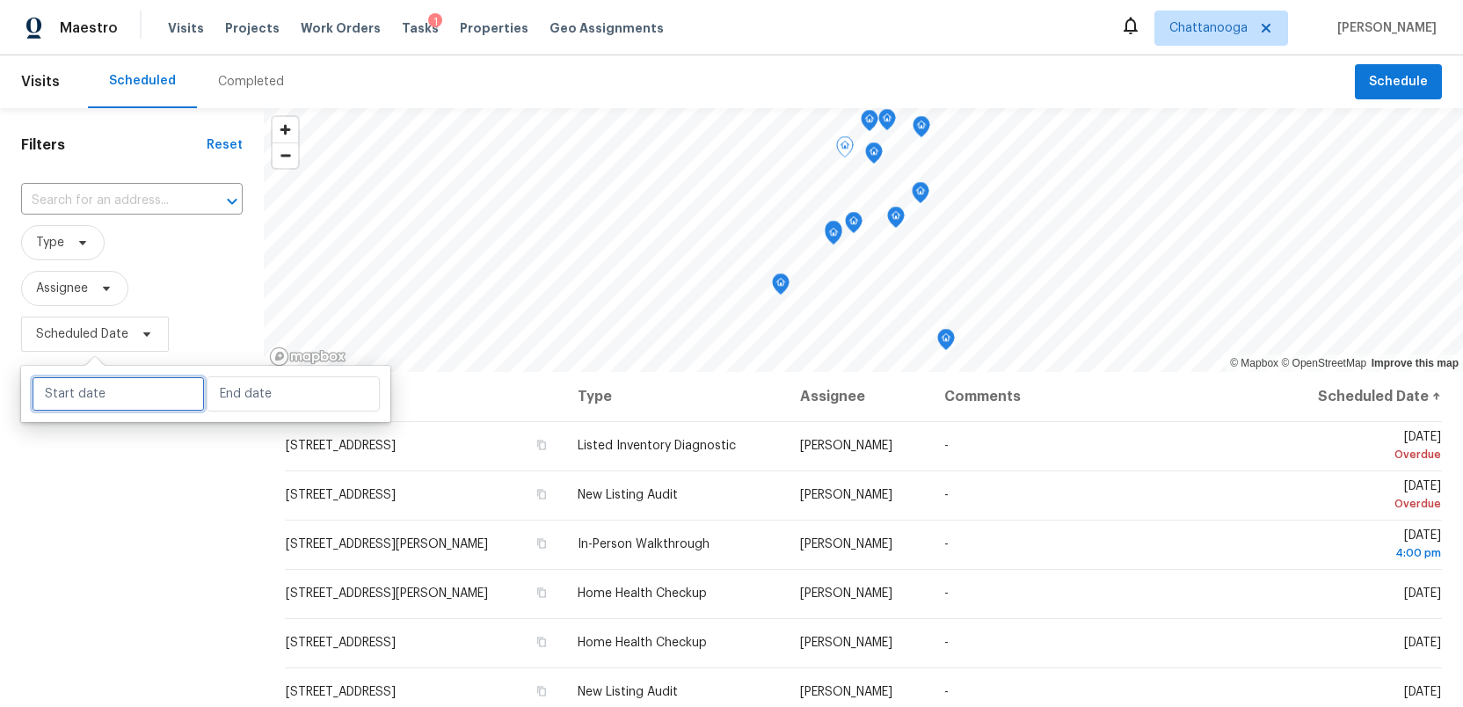
select select "8"
select select "2025"
select select "9"
select select "2025"
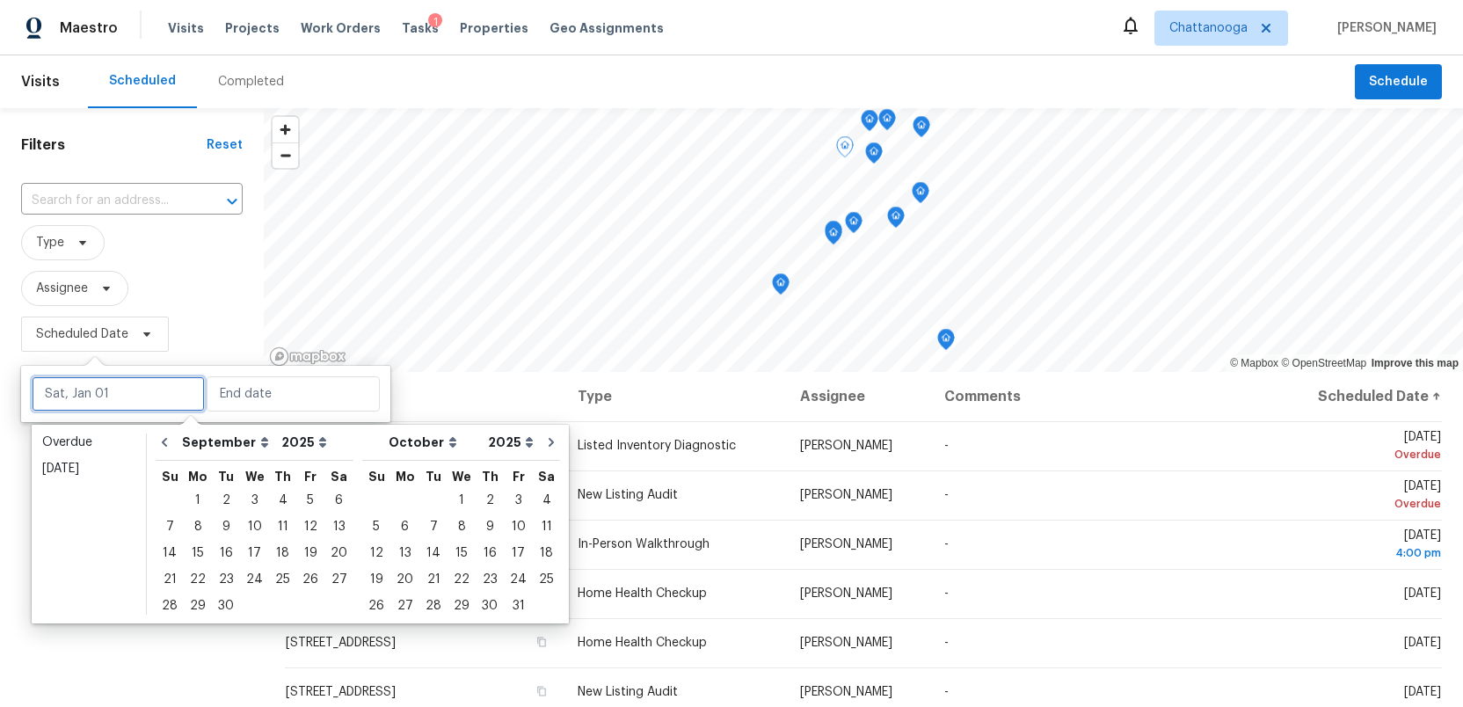
click at [73, 401] on input "text" at bounding box center [118, 393] width 173 height 35
click at [224, 600] on div "30" at bounding box center [226, 605] width 28 height 25
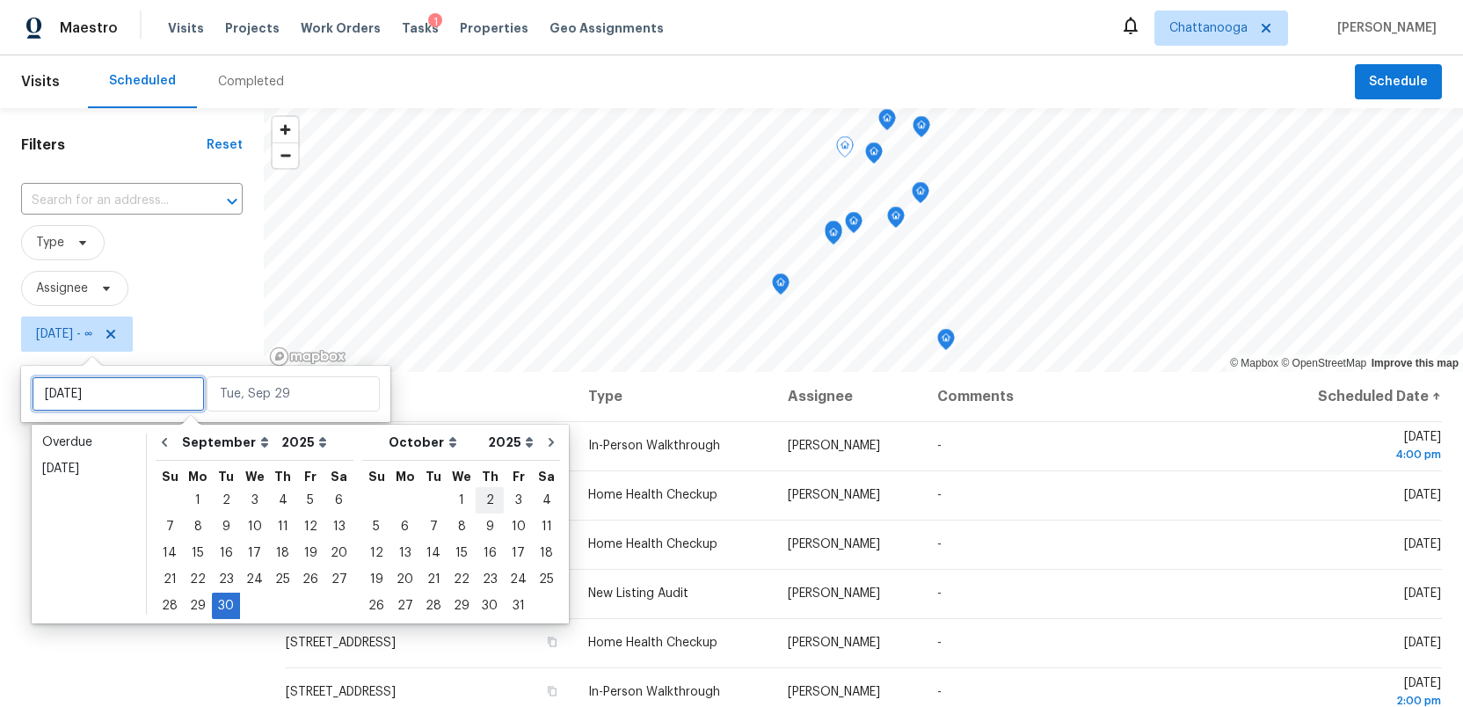
type input "[DATE]"
click at [447, 497] on div "1" at bounding box center [461, 500] width 28 height 25
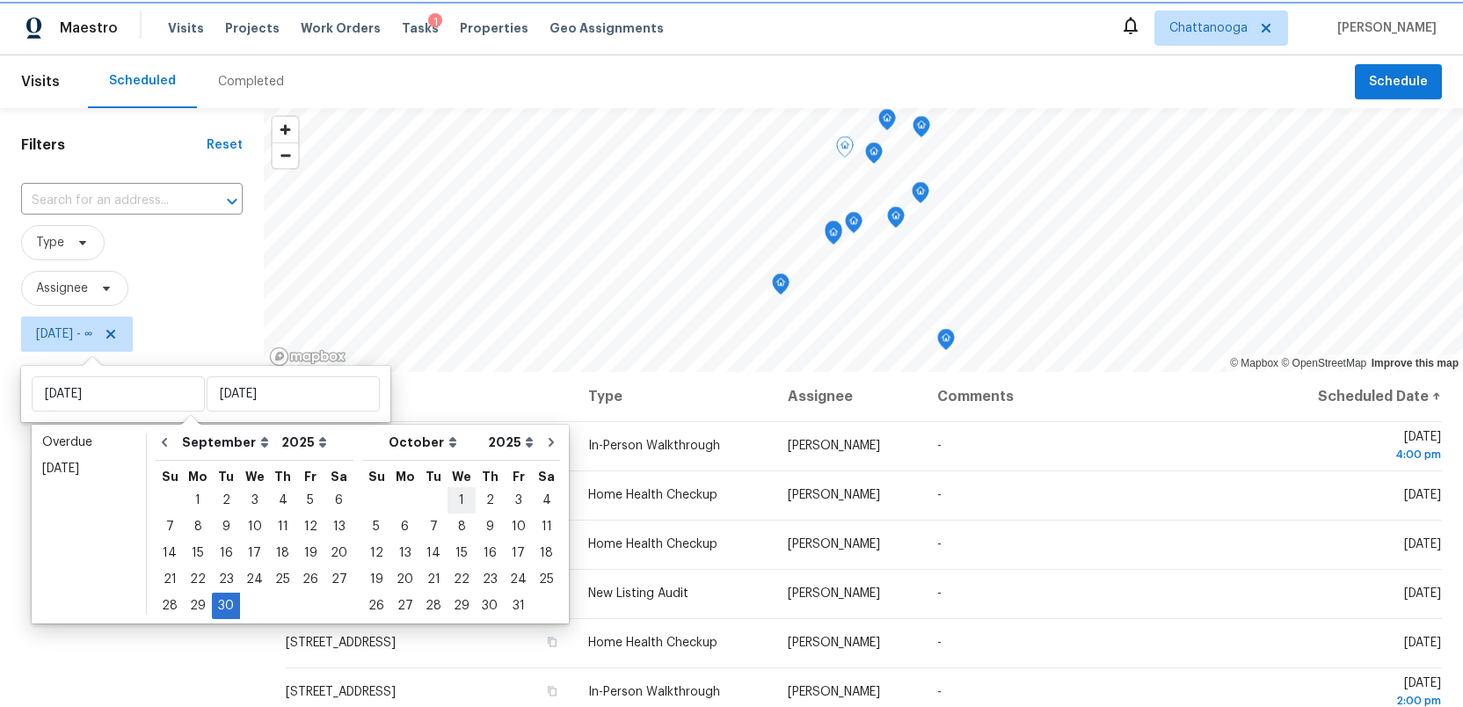
type input "[DATE]"
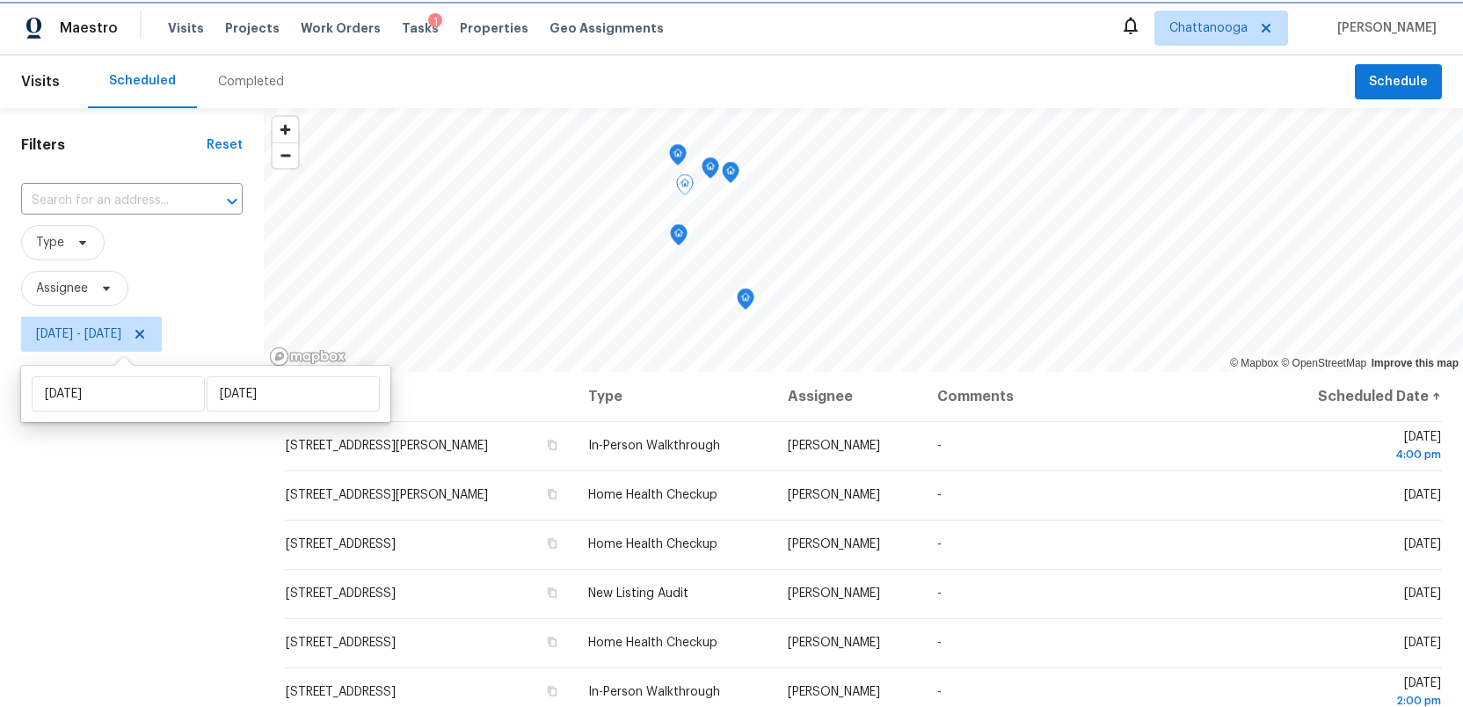
click at [743, 304] on icon "Map marker" at bounding box center [746, 299] width 16 height 20
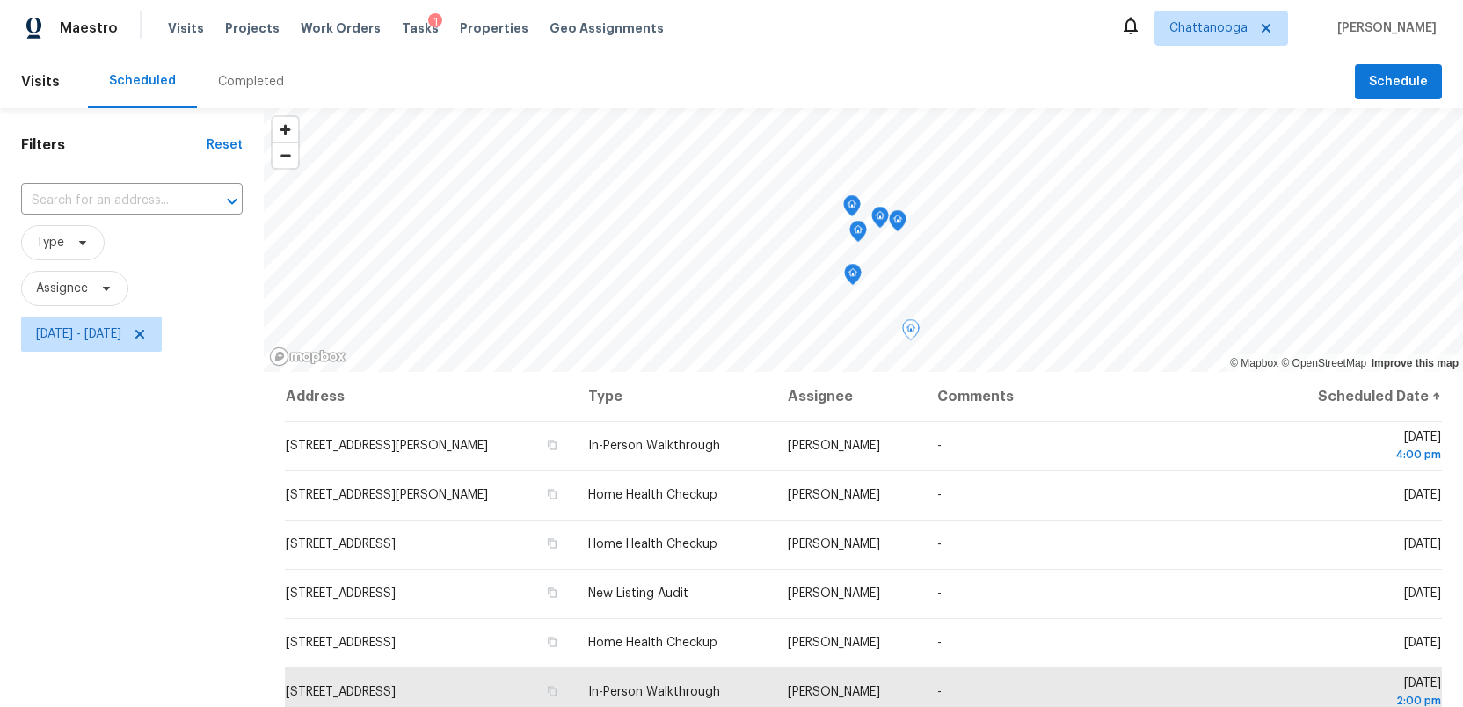
click at [853, 280] on icon "Map marker" at bounding box center [853, 275] width 16 height 20
